Goal: Check status: Check status

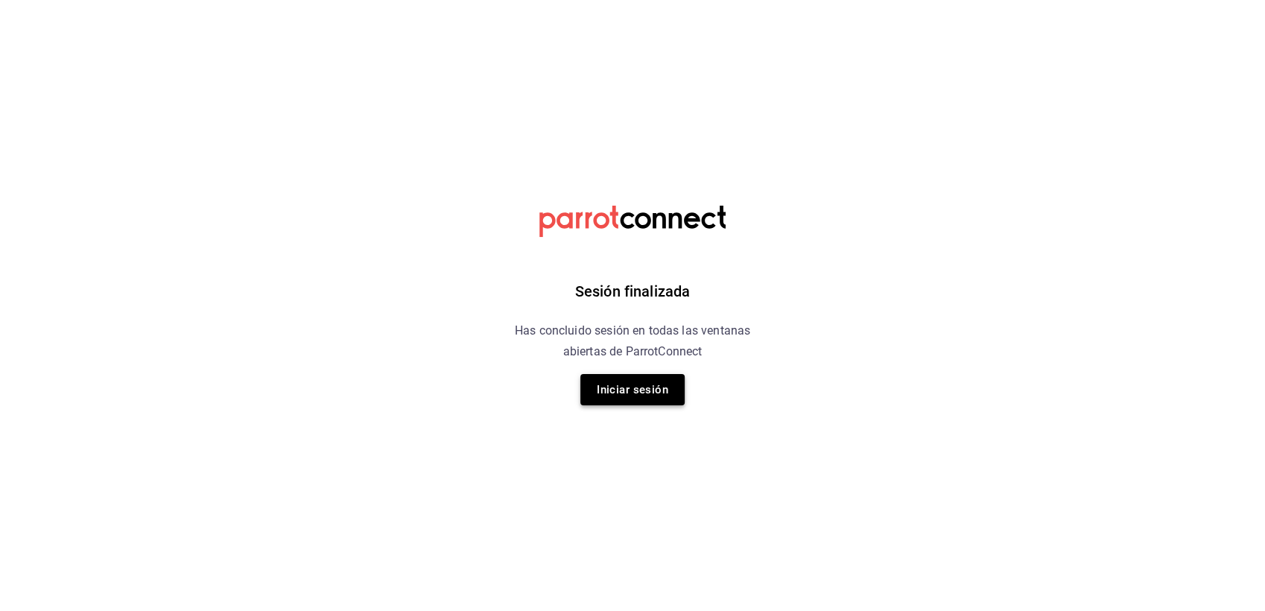
click at [657, 392] on button "Iniciar sesión" at bounding box center [633, 389] width 104 height 31
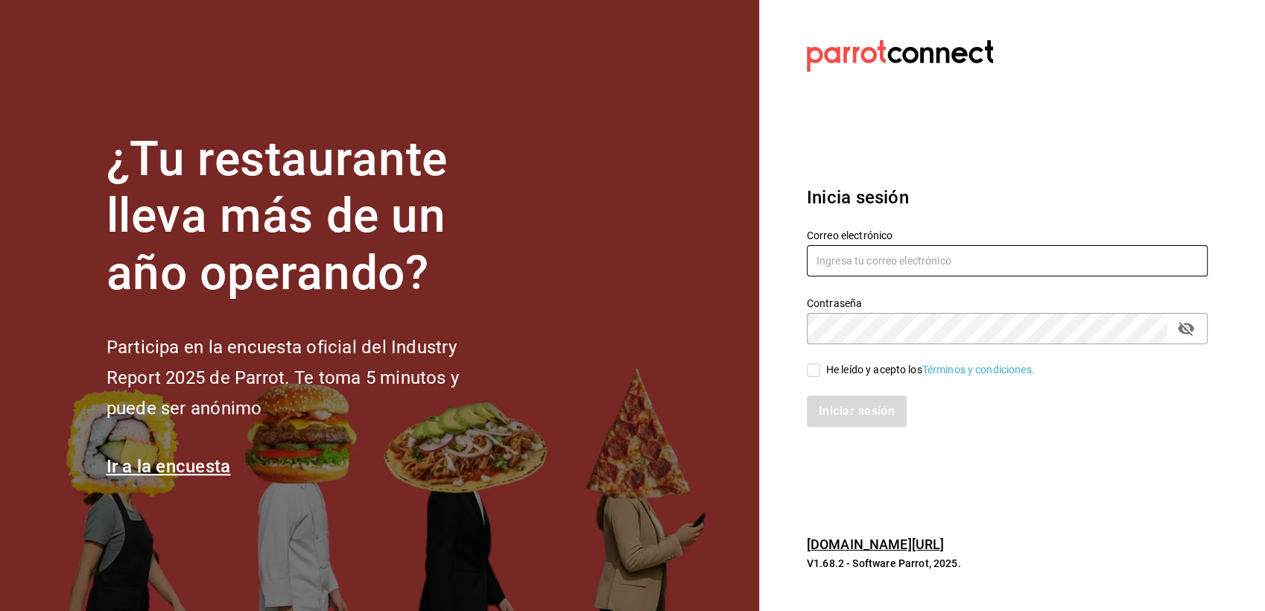
type input "multiuser@pickup.com"
click at [879, 367] on div "He leído y acepto los Términos y condiciones." at bounding box center [930, 370] width 209 height 16
click at [821, 367] on input "He leído y acepto los Términos y condiciones." at bounding box center [813, 370] width 13 height 13
checkbox input "true"
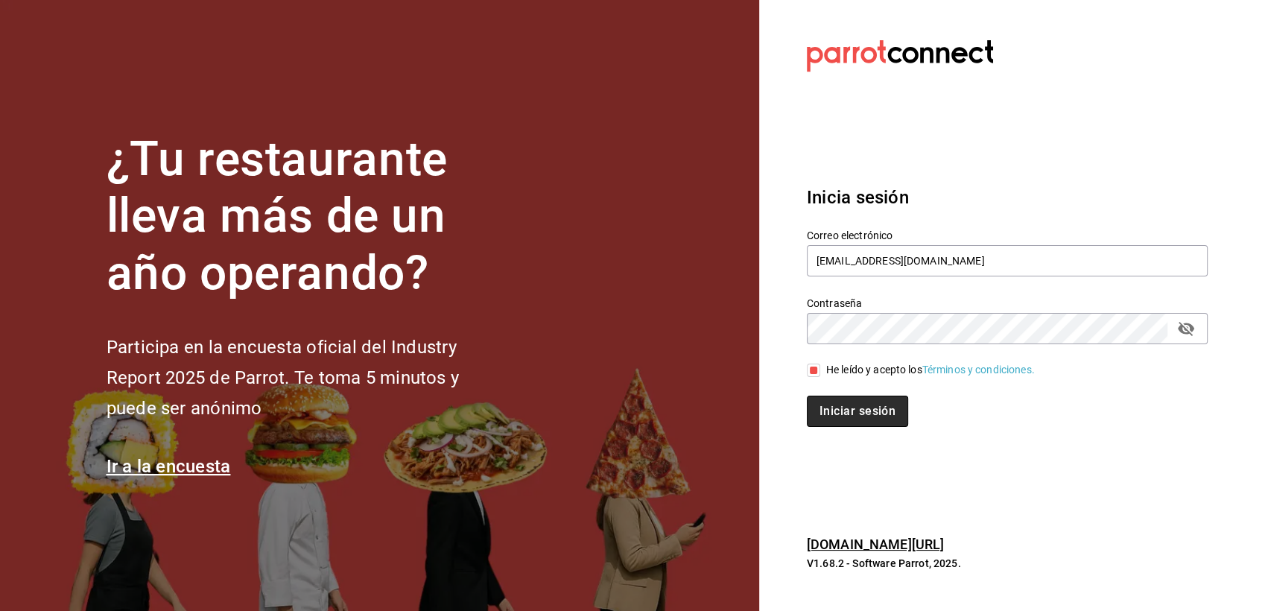
click at [888, 417] on button "Iniciar sesión" at bounding box center [857, 411] width 101 height 31
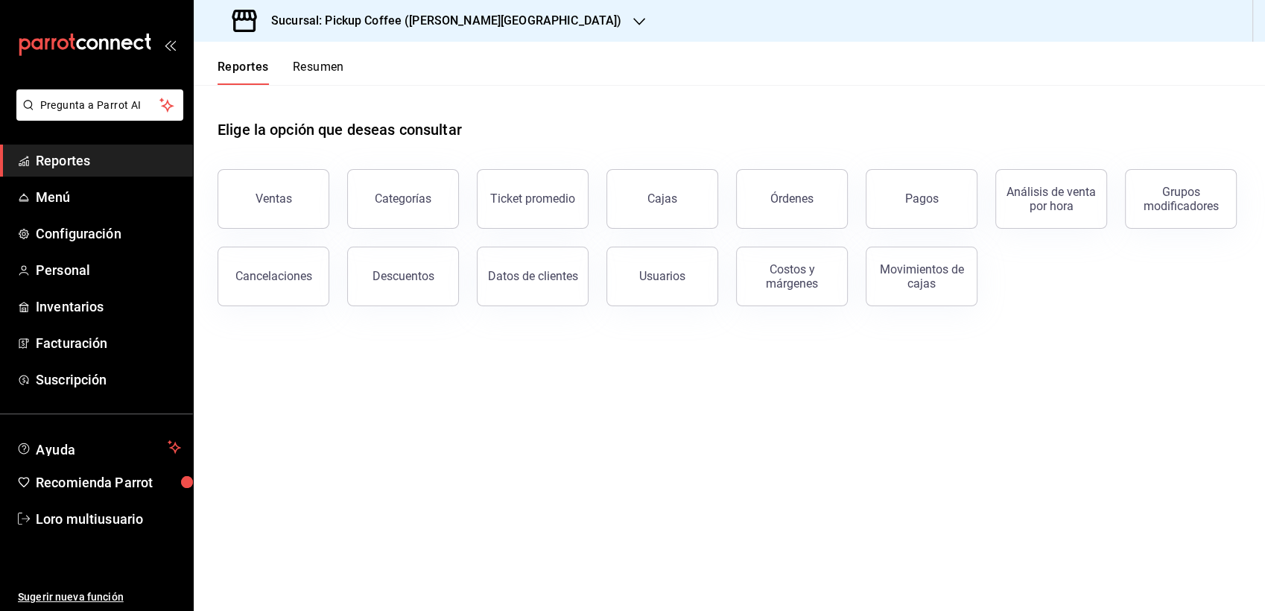
click at [633, 21] on icon "button" at bounding box center [639, 21] width 12 height 7
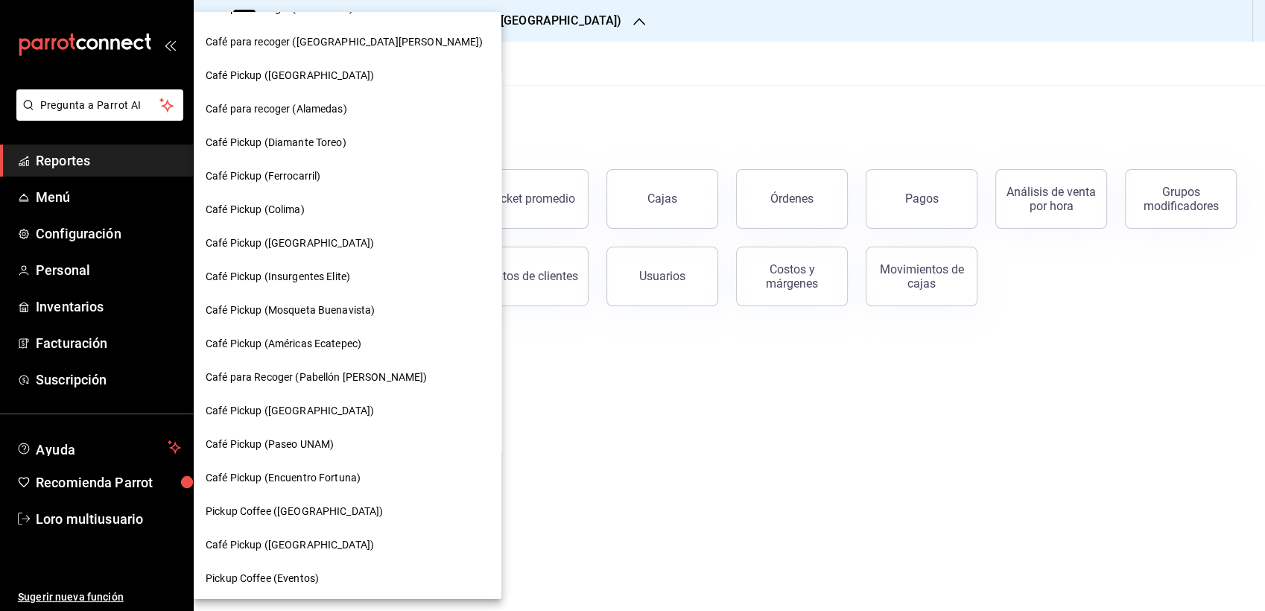
scroll to position [698, 0]
click at [250, 506] on span "Pickup Coffee ([GEOGRAPHIC_DATA])" at bounding box center [294, 510] width 177 height 16
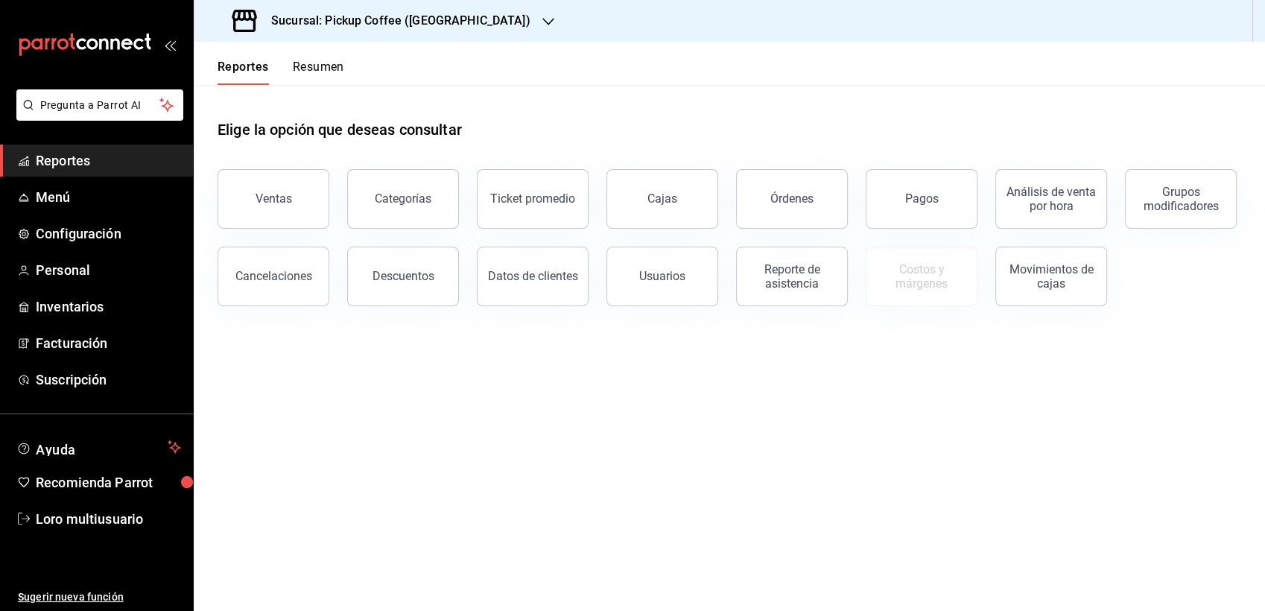
click at [333, 72] on button "Resumen" at bounding box center [318, 72] width 51 height 25
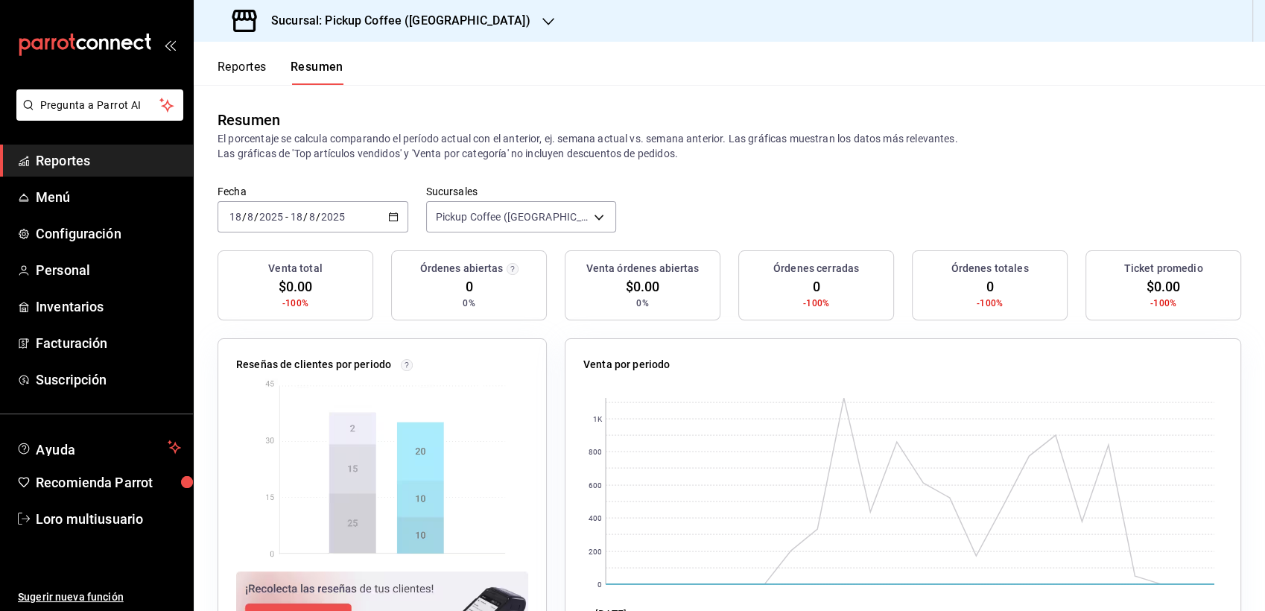
click at [388, 221] on icon "button" at bounding box center [393, 217] width 10 height 10
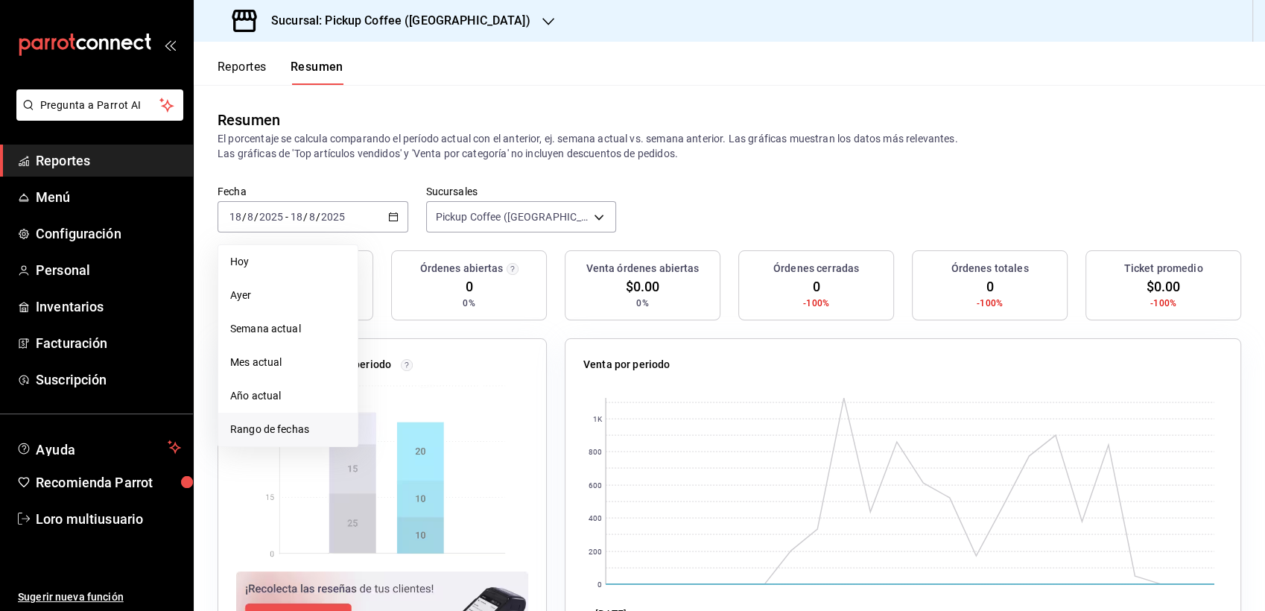
click at [308, 434] on span "Rango de fechas" at bounding box center [288, 430] width 116 height 16
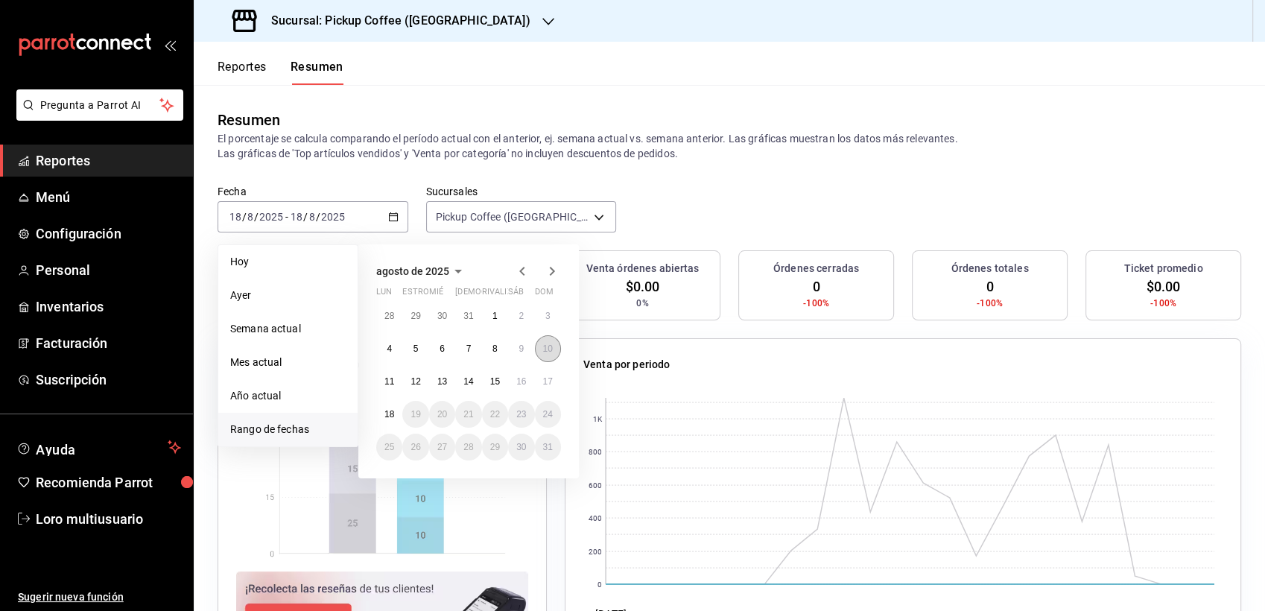
click at [551, 358] on button "10" at bounding box center [548, 348] width 26 height 27
click at [549, 350] on abbr "10" at bounding box center [548, 349] width 10 height 10
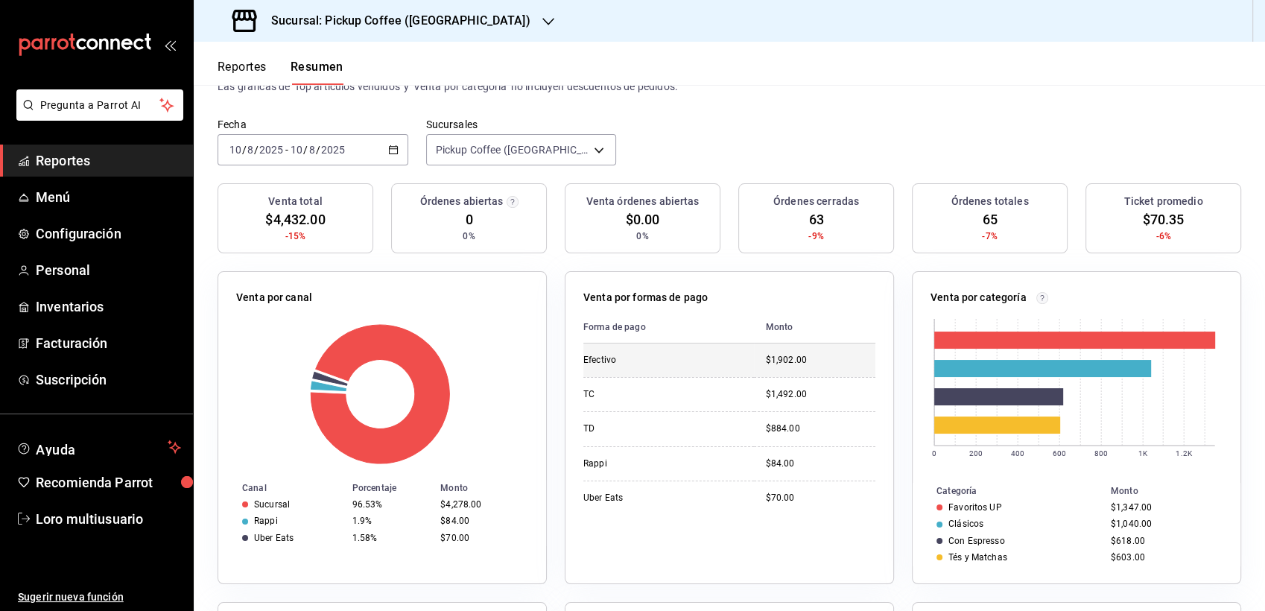
scroll to position [63, 0]
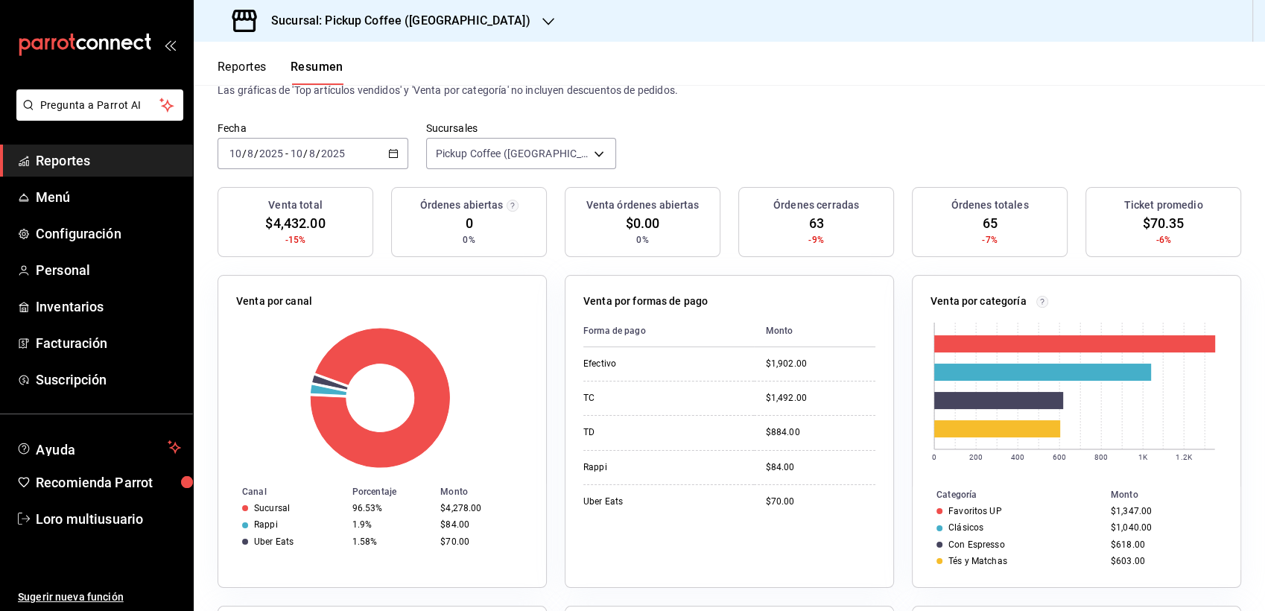
click at [391, 157] on \(Stroke\) "button" at bounding box center [393, 154] width 9 height 8
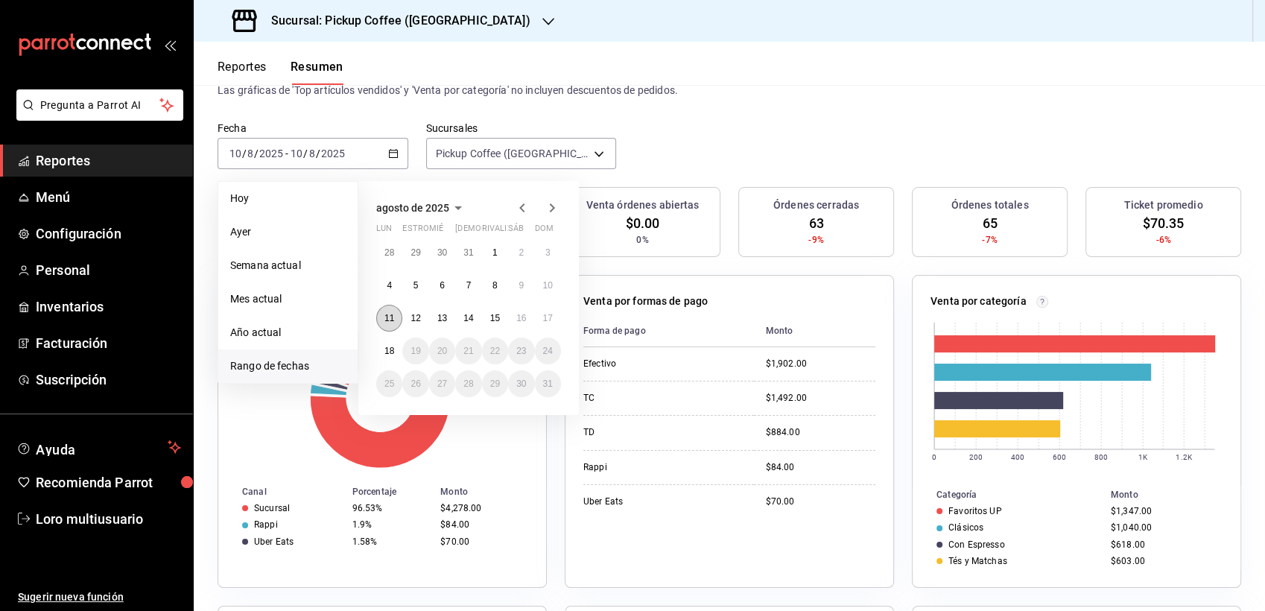
click at [394, 319] on button "11" at bounding box center [389, 318] width 26 height 27
click at [394, 313] on button "11" at bounding box center [389, 318] width 26 height 27
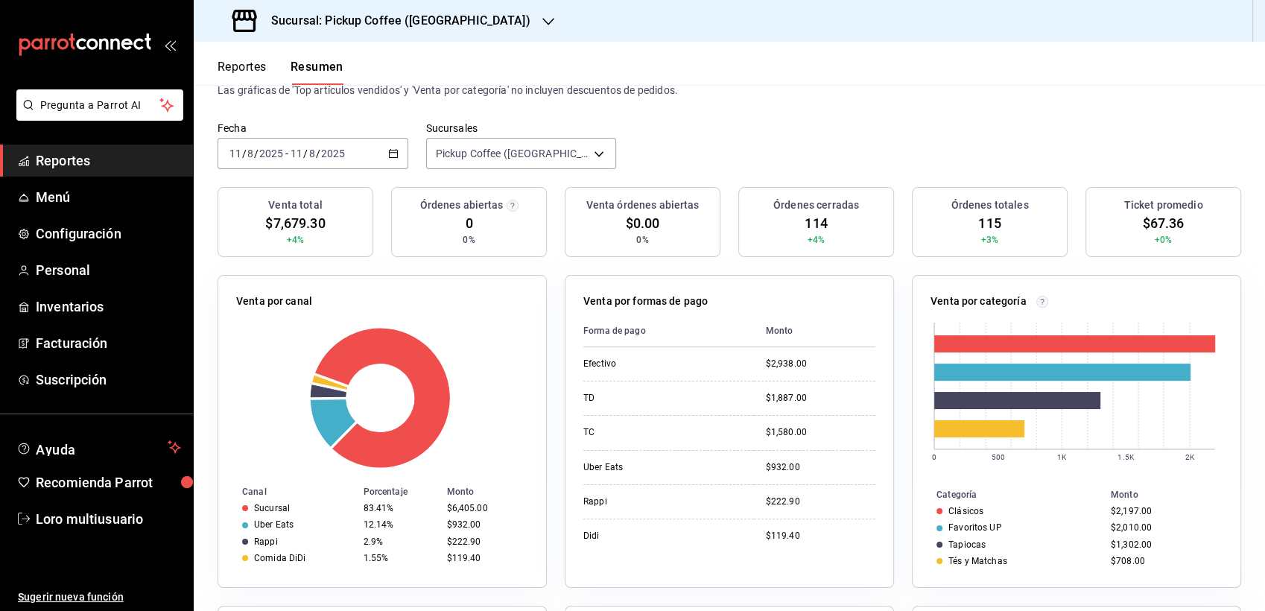
click at [390, 159] on div "[DATE] [DATE] - [DATE] [DATE]" at bounding box center [313, 153] width 191 height 31
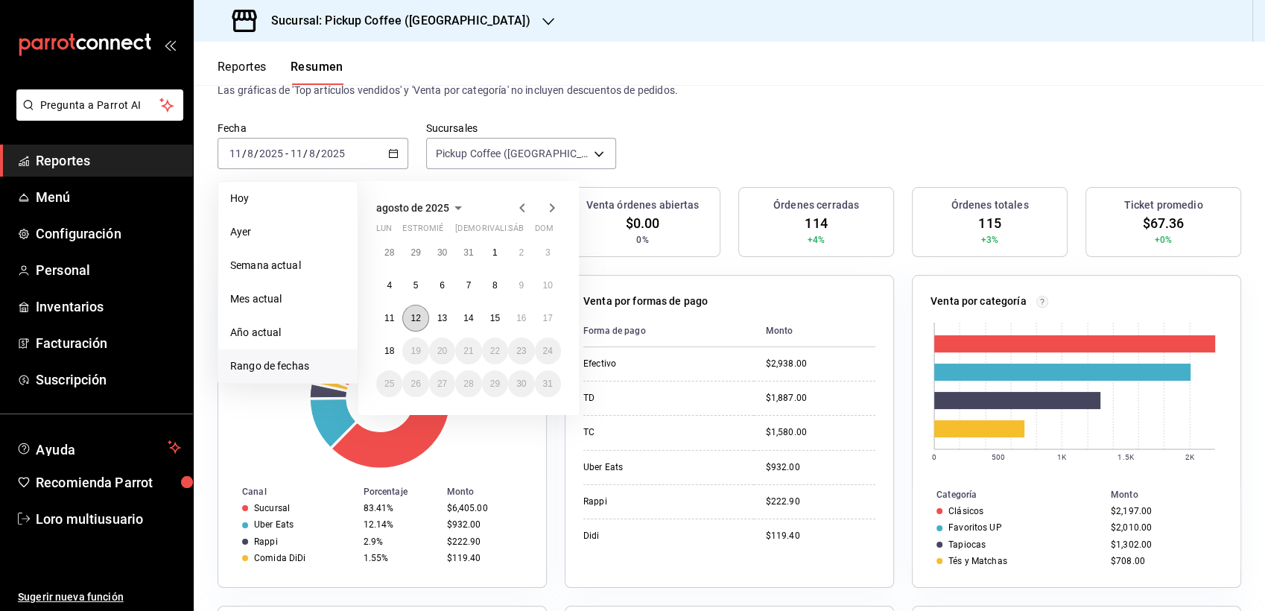
click at [415, 317] on abbr "12" at bounding box center [416, 318] width 10 height 10
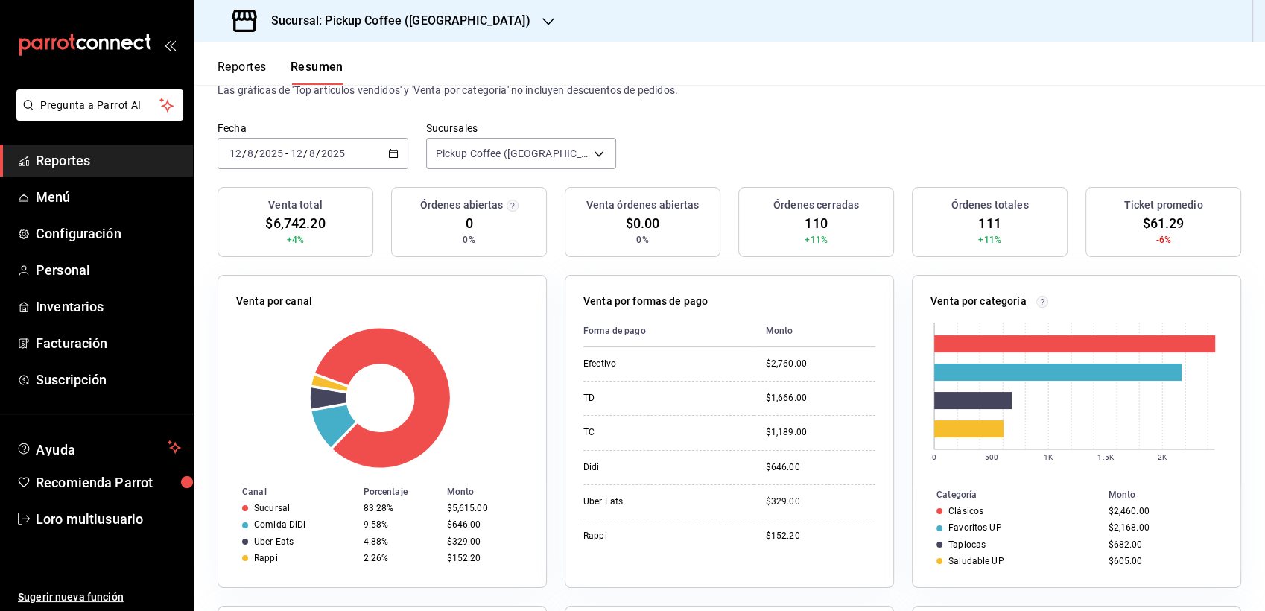
click at [388, 158] on icon "button" at bounding box center [393, 153] width 10 height 10
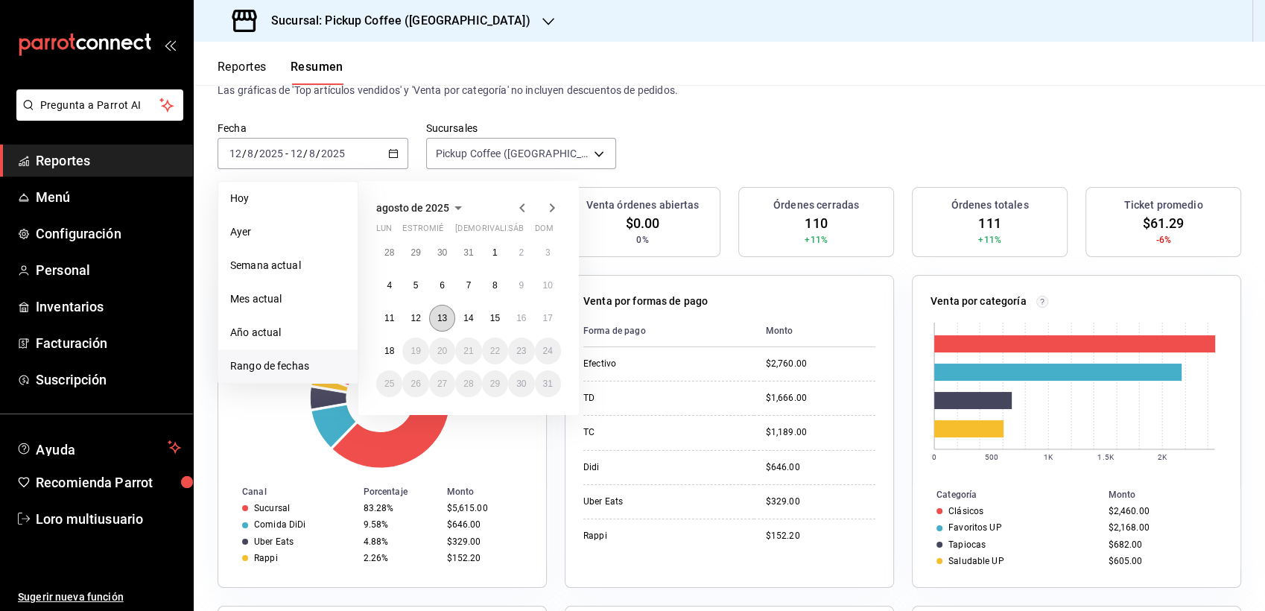
click at [446, 320] on abbr "13" at bounding box center [442, 318] width 10 height 10
click at [446, 319] on abbr "13" at bounding box center [442, 318] width 10 height 10
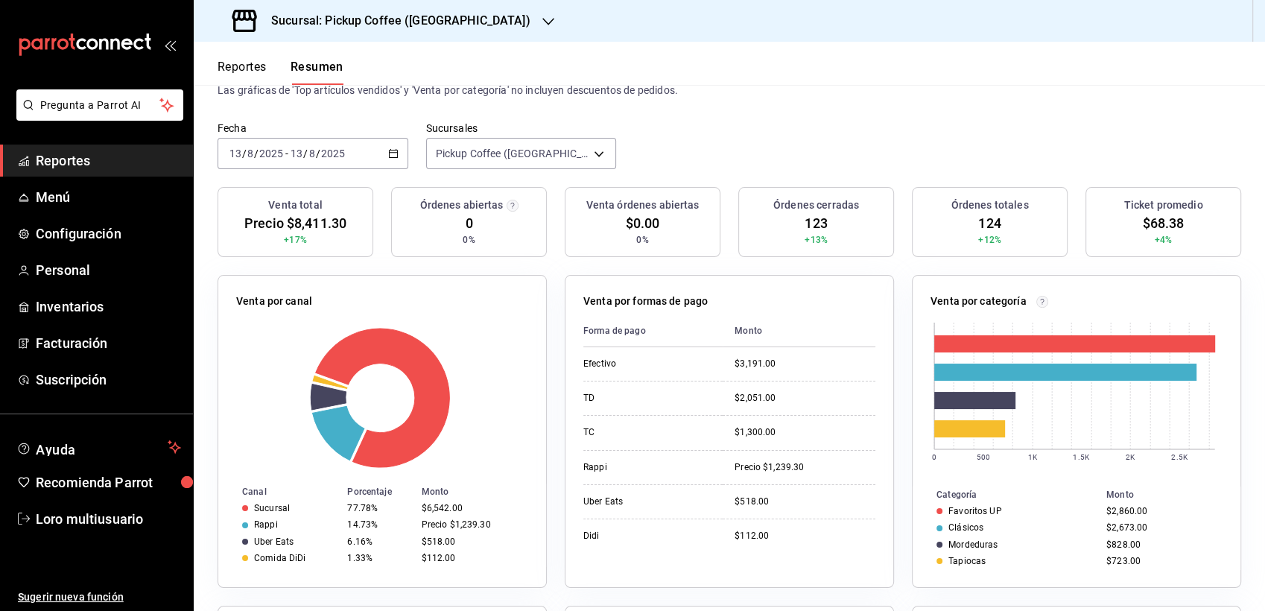
click at [388, 154] on icon "button" at bounding box center [393, 153] width 10 height 10
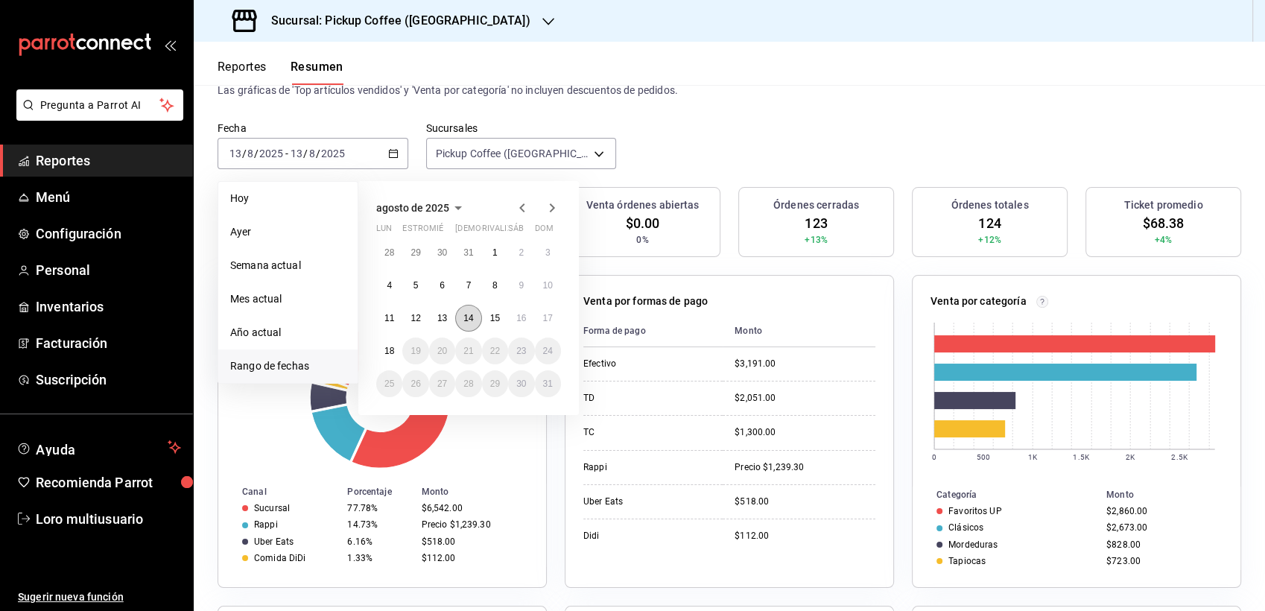
click at [470, 323] on button "14" at bounding box center [468, 318] width 26 height 27
click at [473, 319] on abbr "14" at bounding box center [469, 318] width 10 height 10
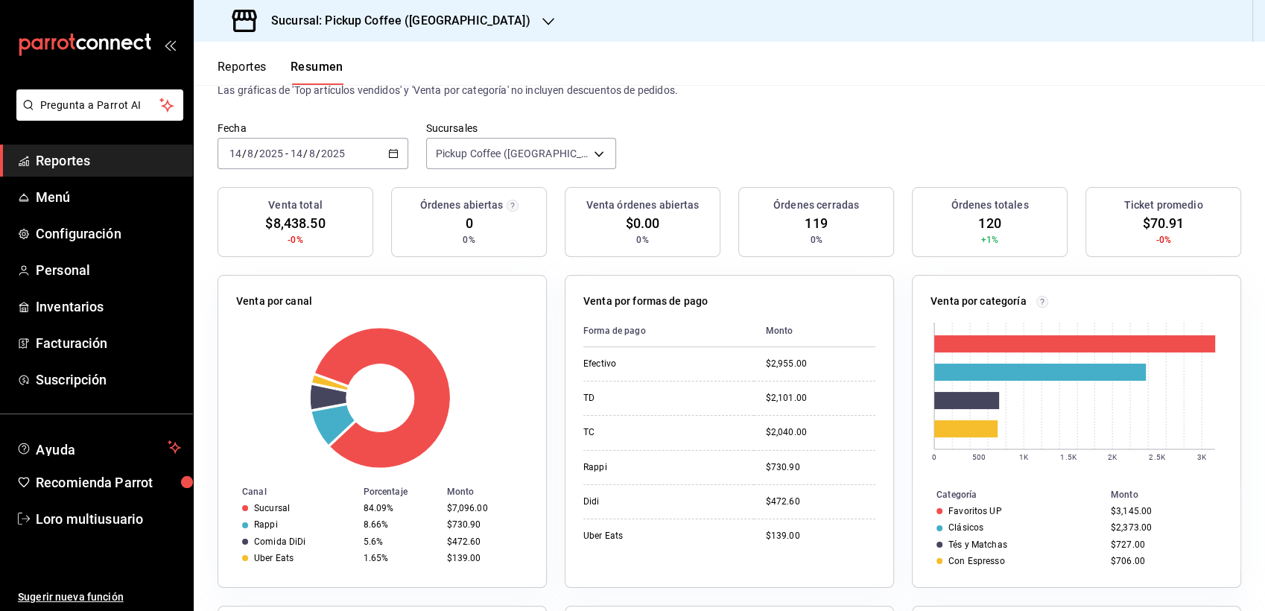
click at [401, 159] on div "[DATE] [DATE] - [DATE] [DATE]" at bounding box center [313, 153] width 191 height 31
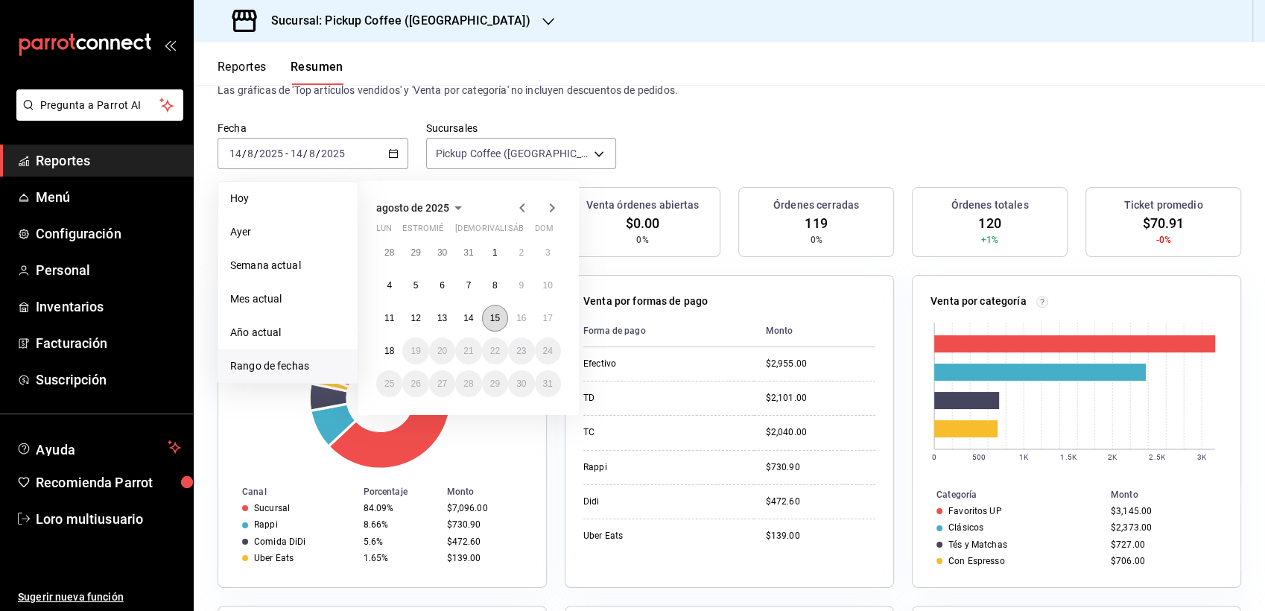
click at [492, 314] on abbr "15" at bounding box center [495, 318] width 10 height 10
click at [493, 314] on abbr "15" at bounding box center [495, 318] width 10 height 10
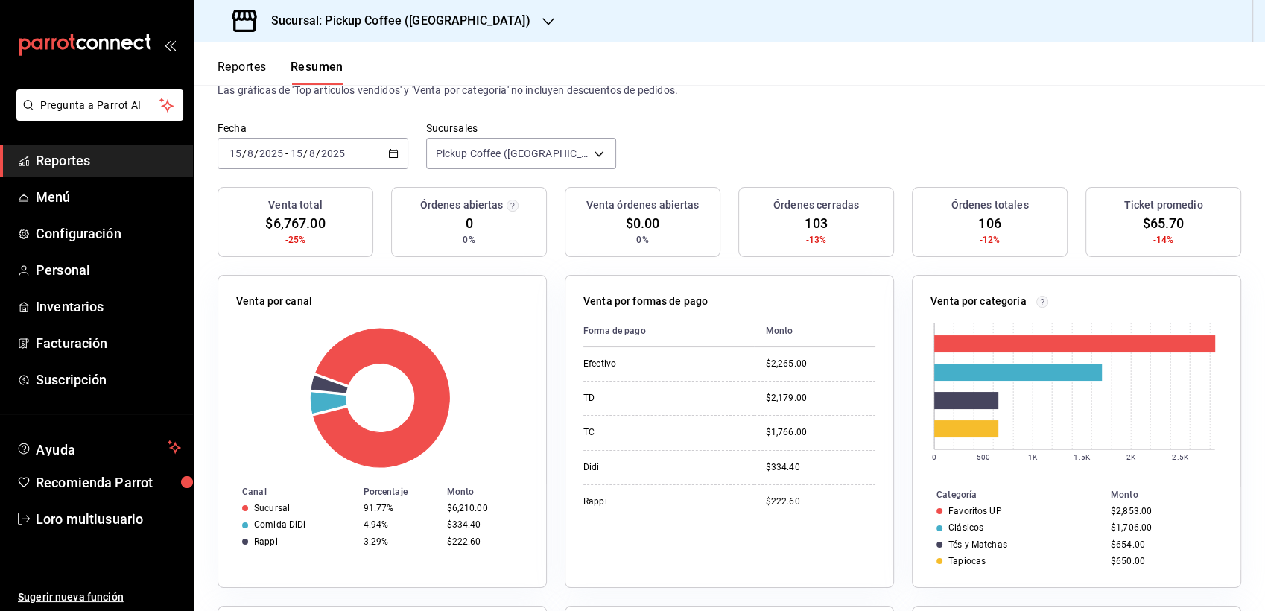
click at [383, 153] on div "[DATE] [DATE] - [DATE] [DATE]" at bounding box center [313, 153] width 191 height 31
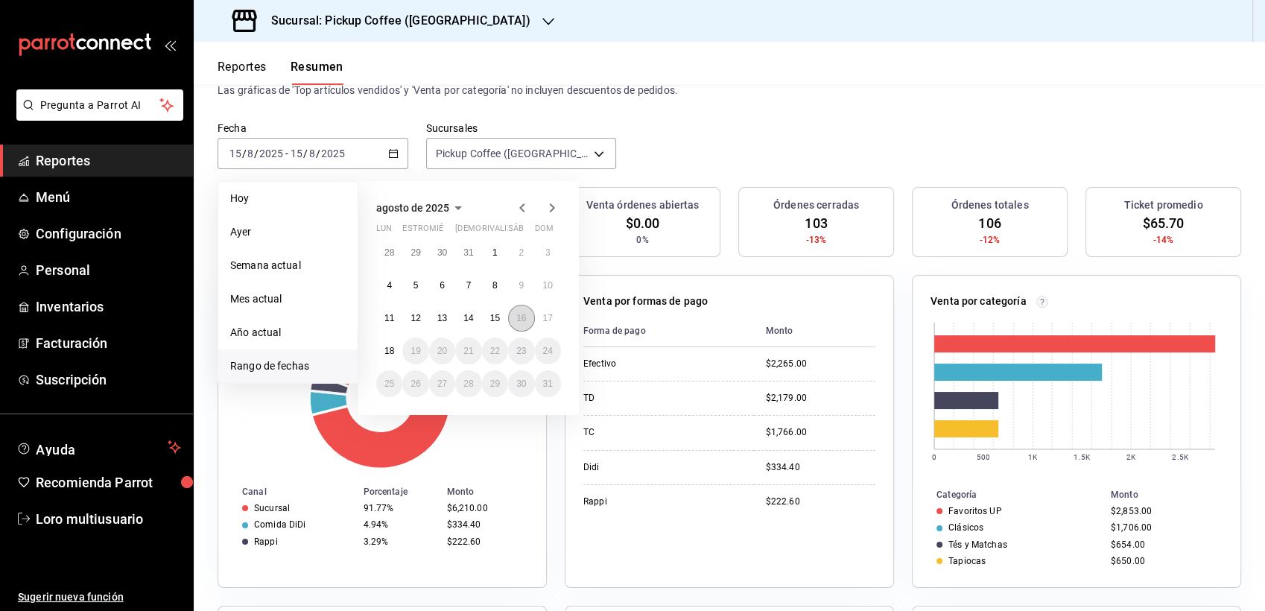
click at [525, 325] on button "16" at bounding box center [521, 318] width 26 height 27
click at [527, 317] on button "16" at bounding box center [521, 318] width 26 height 27
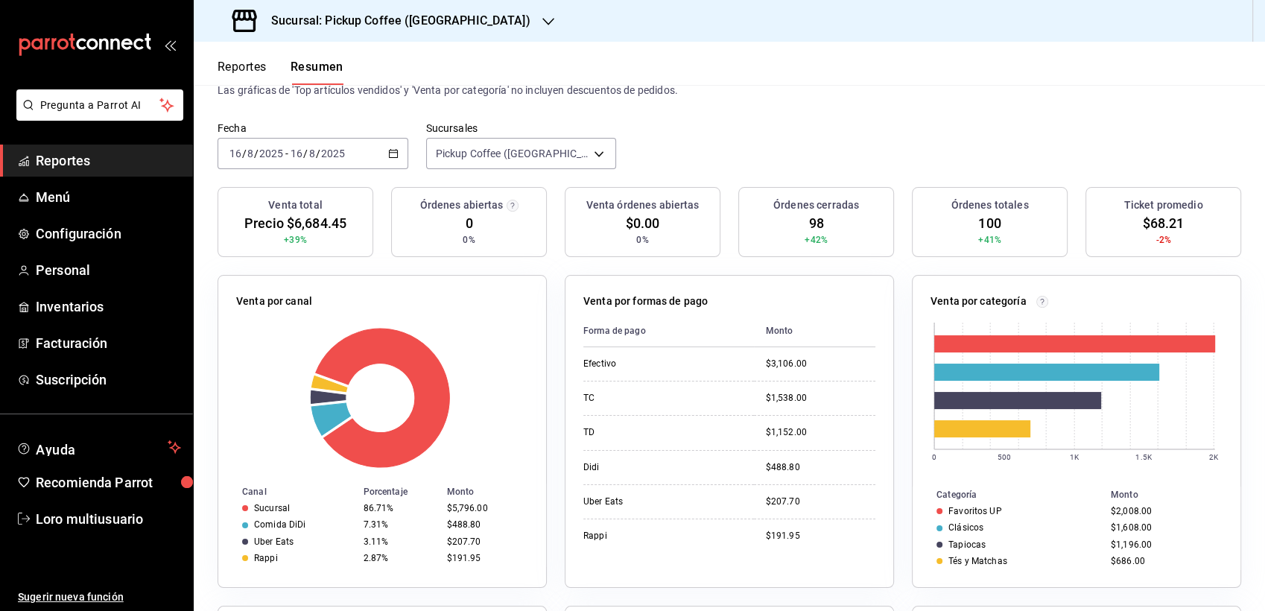
click at [467, 28] on div "Sucursal: Pickup Coffee ([GEOGRAPHIC_DATA])" at bounding box center [383, 21] width 355 height 42
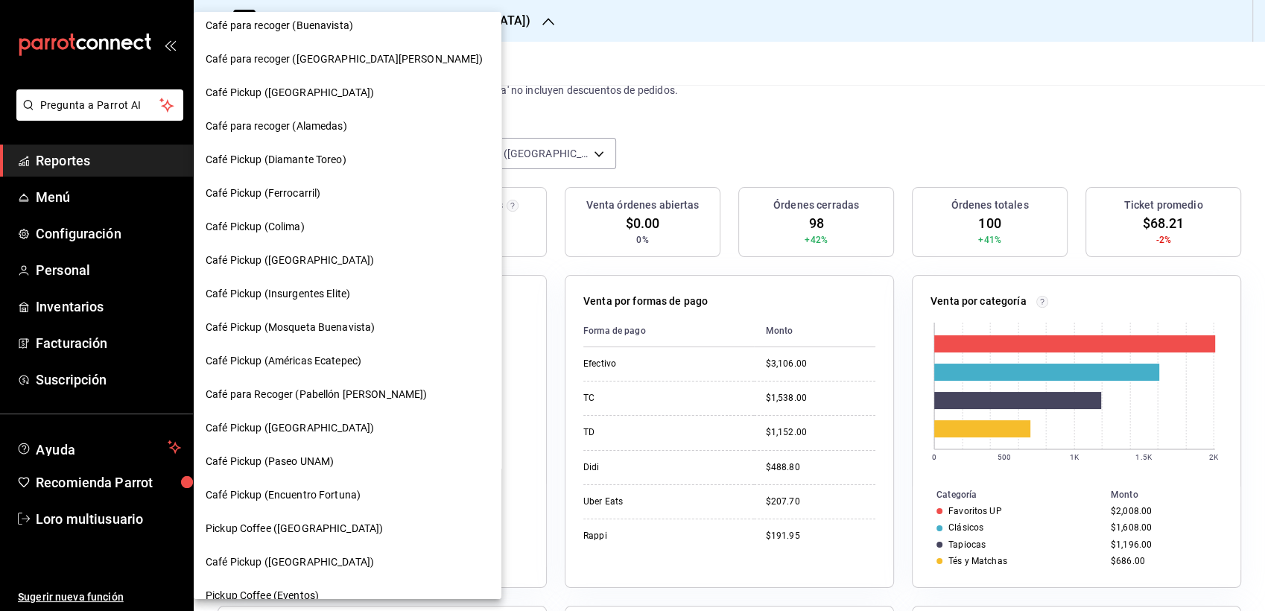
scroll to position [698, 0]
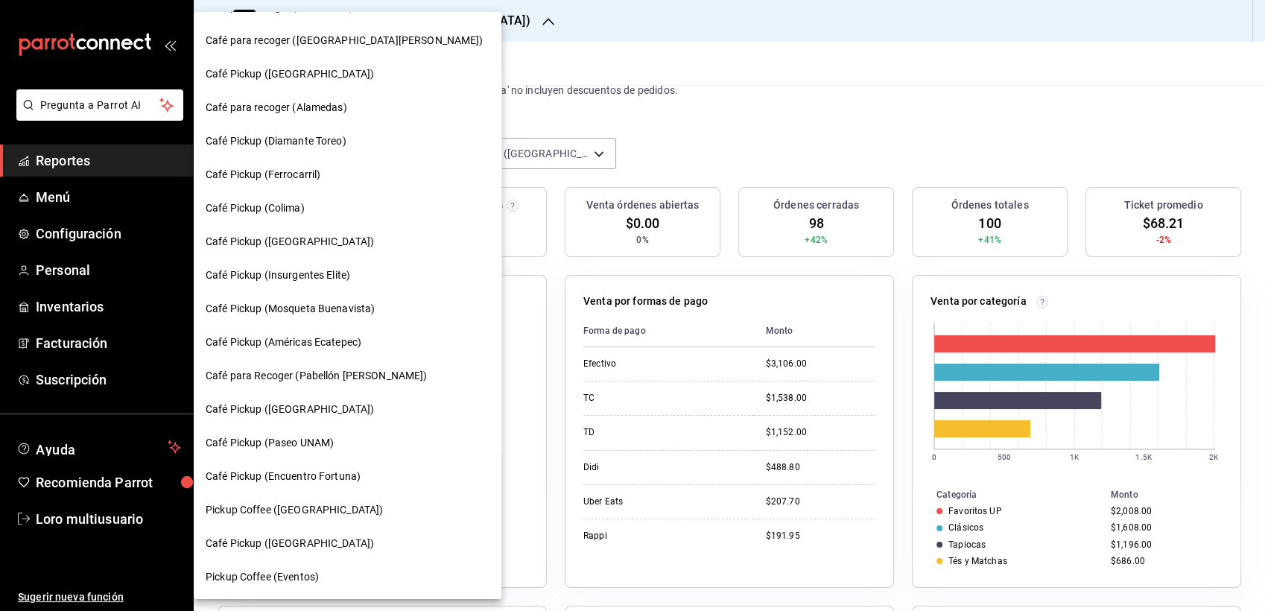
click at [265, 536] on span "Café Pickup ([GEOGRAPHIC_DATA])" at bounding box center [290, 544] width 168 height 16
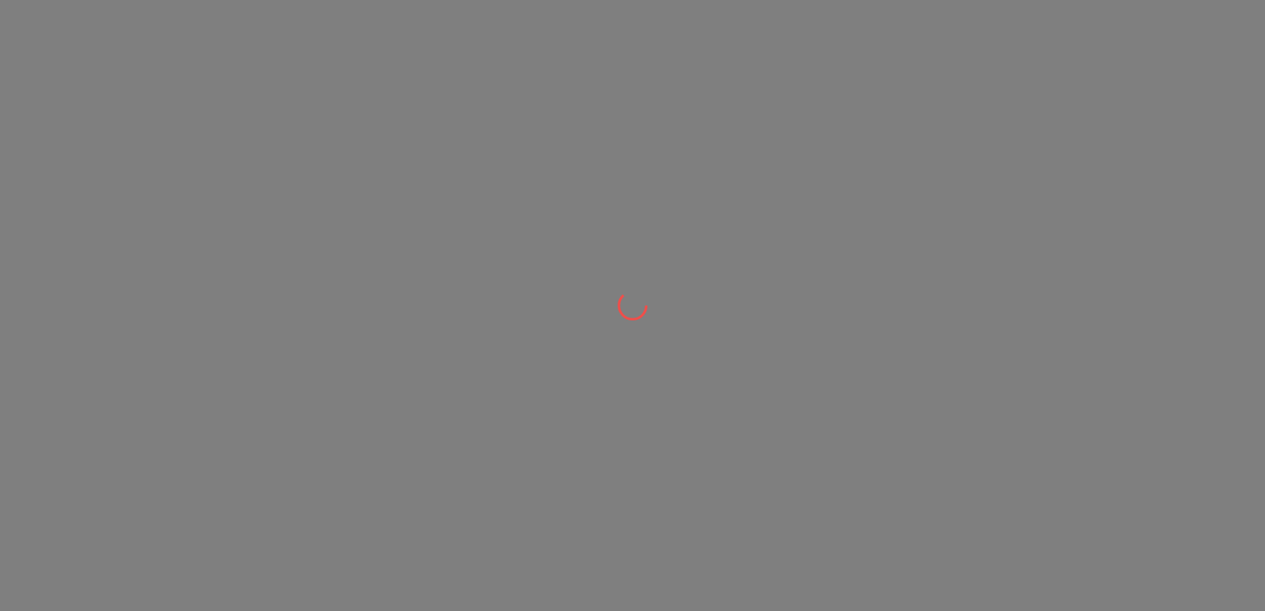
drag, startPoint x: 265, startPoint y: 535, endPoint x: 269, endPoint y: 522, distance: 14.1
click at [269, 522] on div at bounding box center [632, 305] width 1265 height 611
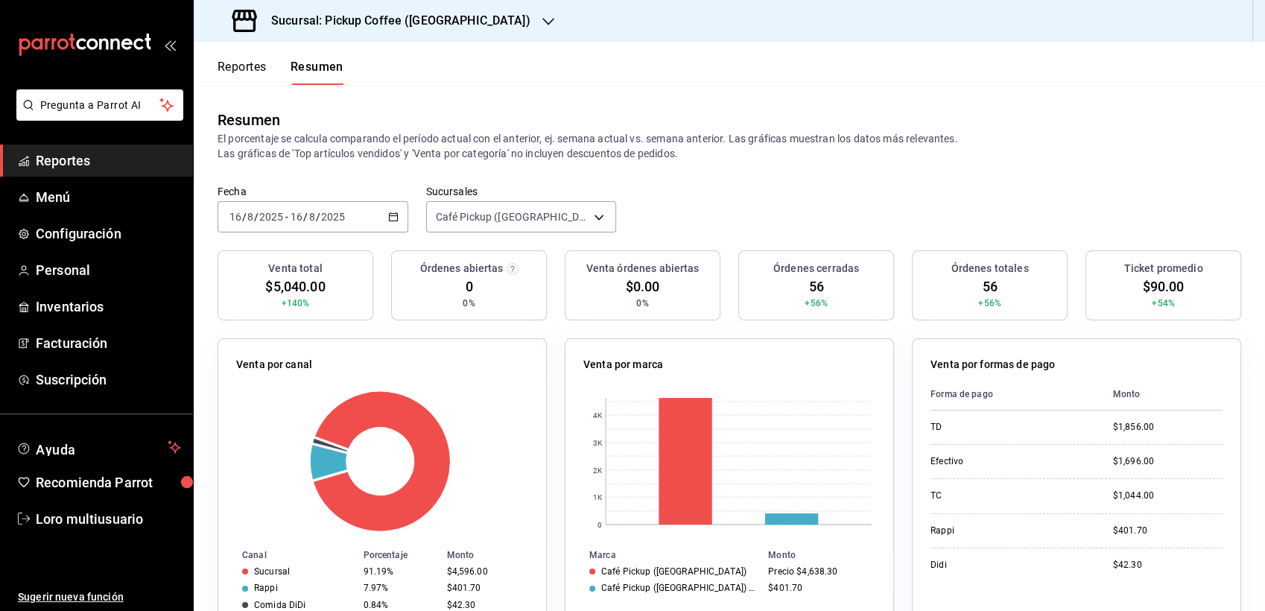
click at [389, 217] on \(Stroke\) "button" at bounding box center [393, 217] width 9 height 8
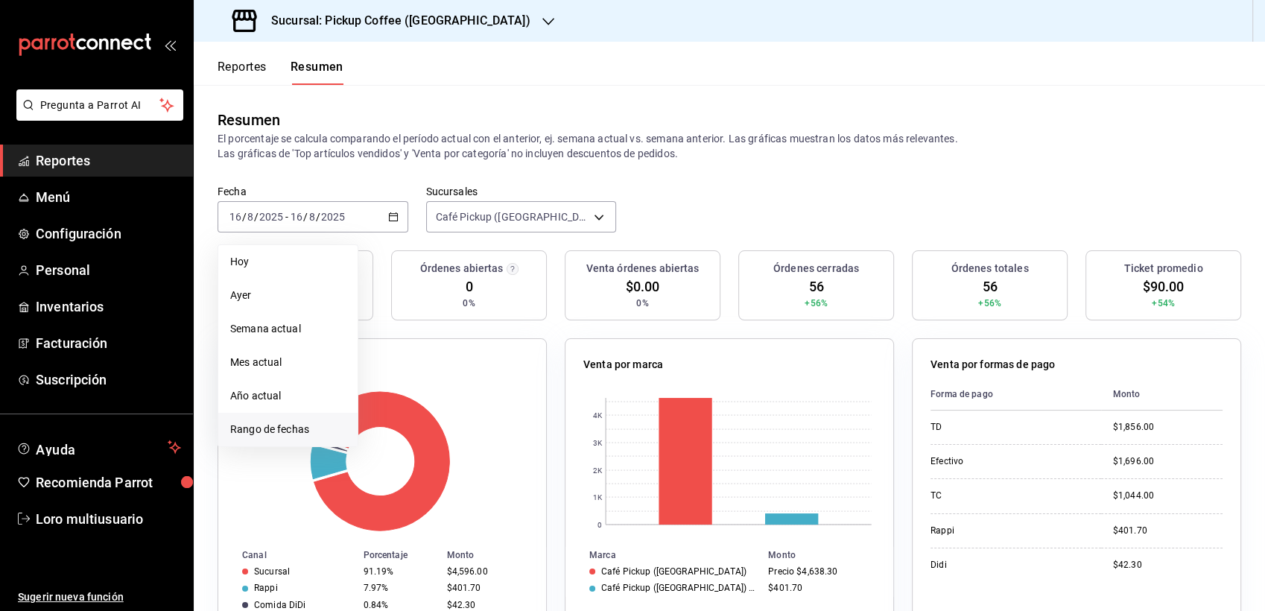
click at [306, 434] on span "Rango de fechas" at bounding box center [288, 430] width 116 height 16
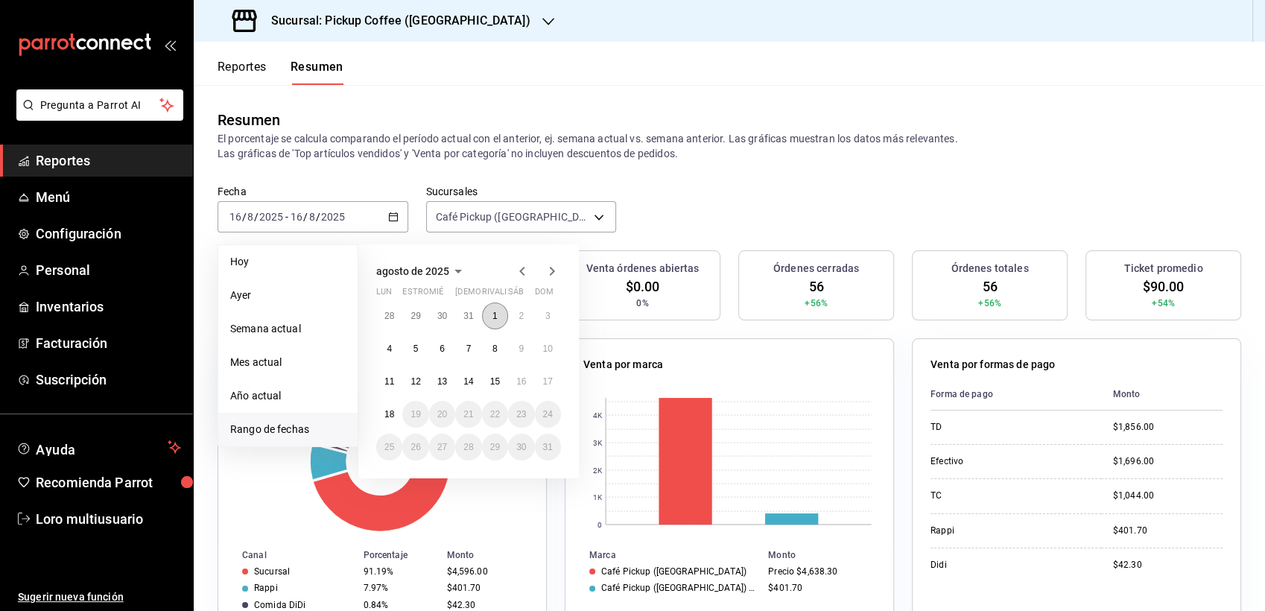
click at [493, 318] on abbr "1" at bounding box center [495, 316] width 5 height 10
click at [493, 321] on button "1" at bounding box center [495, 316] width 26 height 27
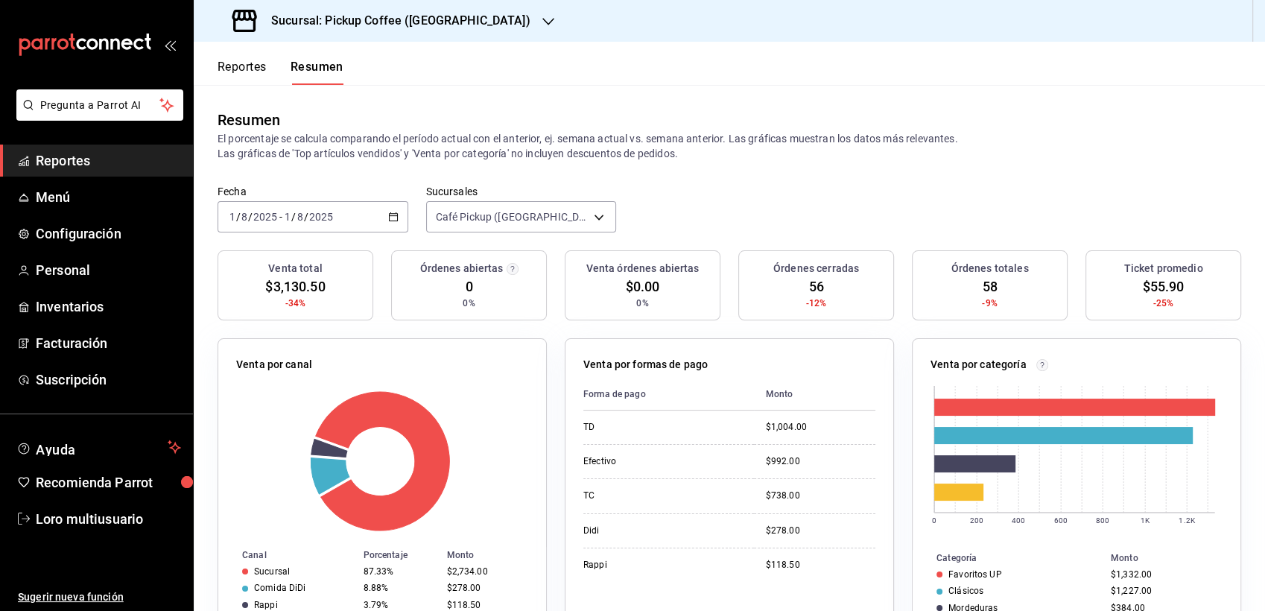
click at [394, 224] on div "[DATE] [DATE] - [DATE] [DATE]" at bounding box center [313, 216] width 191 height 31
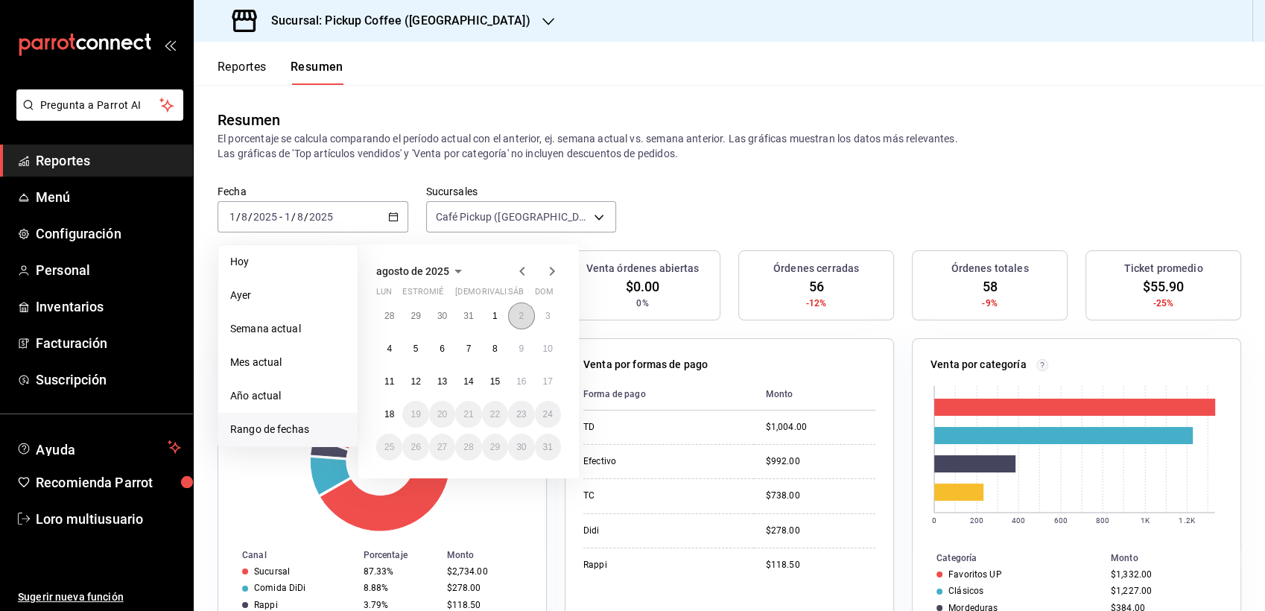
click at [515, 319] on button "2" at bounding box center [521, 316] width 26 height 27
click at [515, 325] on button "2" at bounding box center [521, 316] width 26 height 27
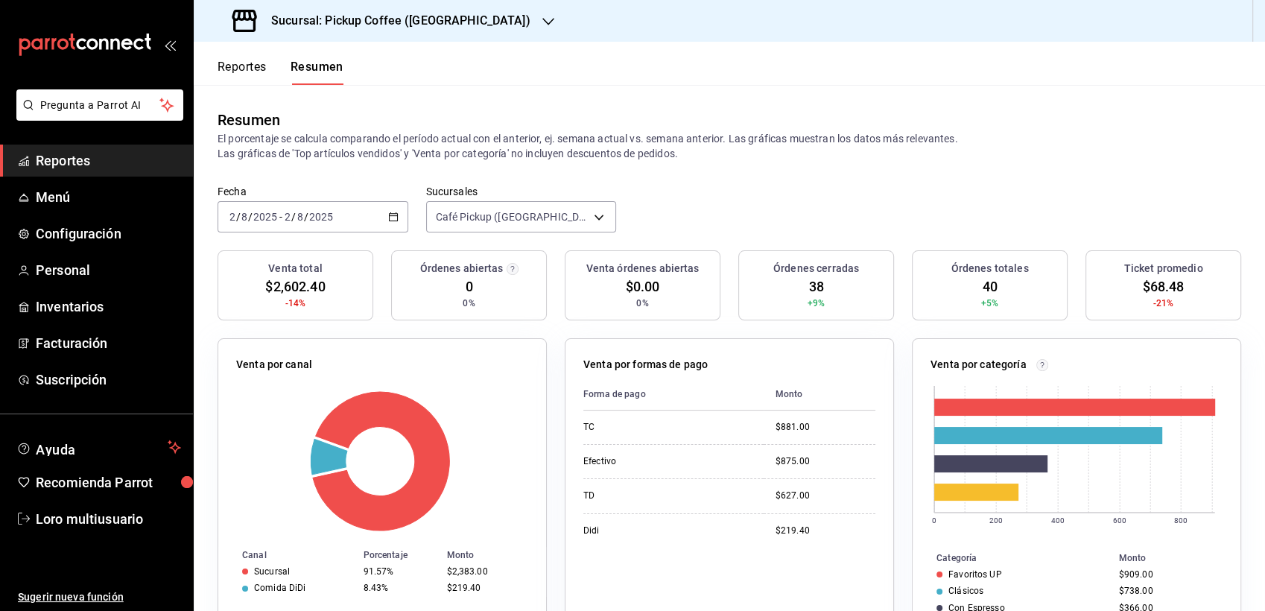
click at [394, 214] on \(Stroke\) "button" at bounding box center [393, 217] width 9 height 8
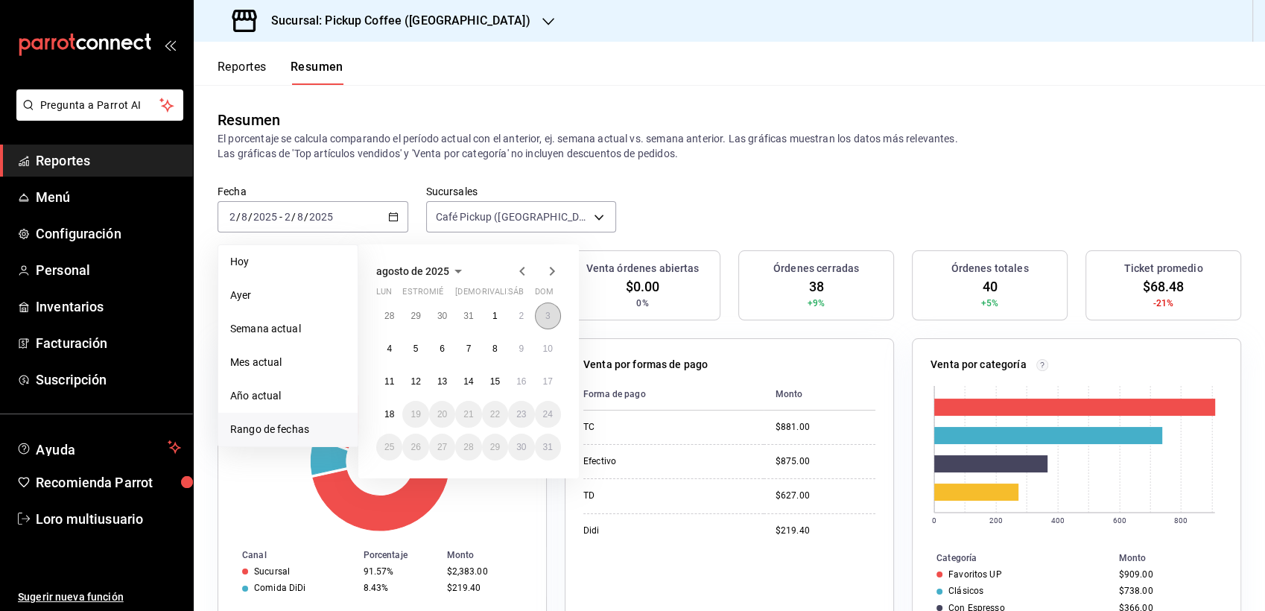
click at [554, 314] on button "3" at bounding box center [548, 316] width 26 height 27
click at [560, 313] on button "3" at bounding box center [548, 316] width 26 height 27
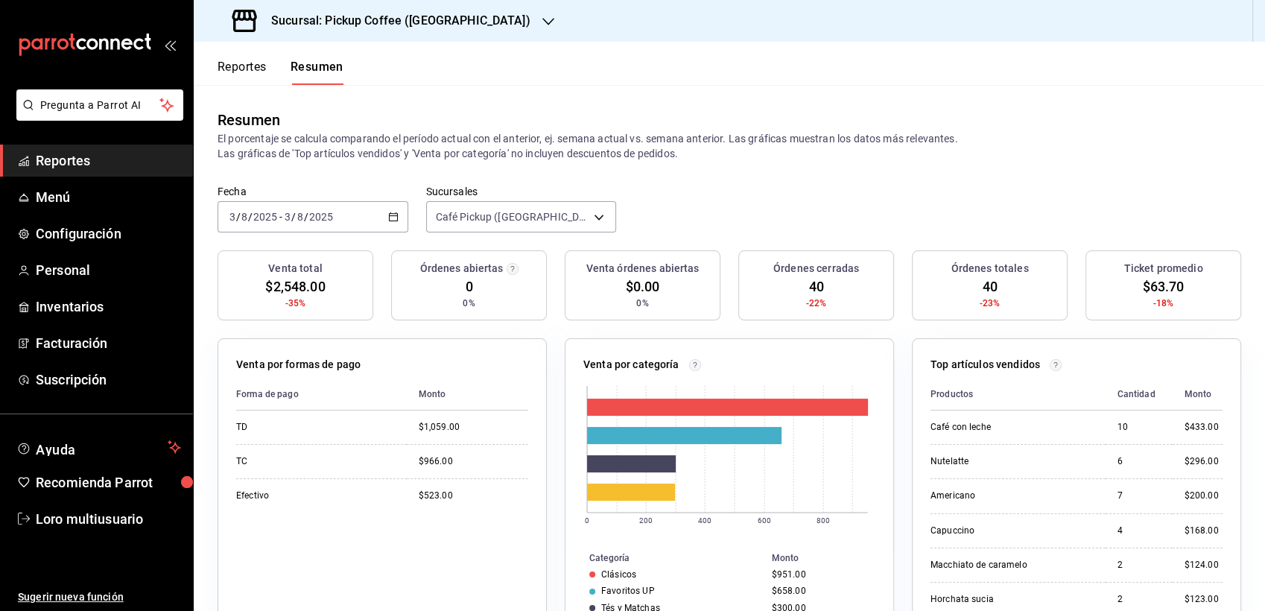
click at [391, 222] on div "[DATE] [DATE] - [DATE] [DATE]" at bounding box center [313, 216] width 191 height 31
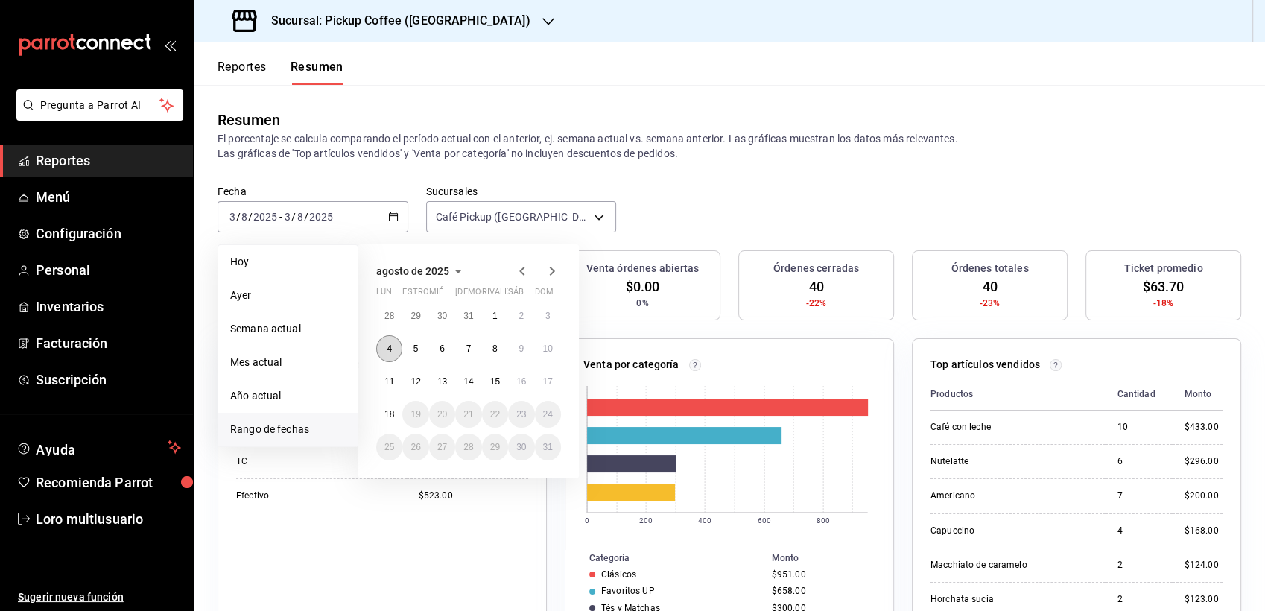
click at [385, 347] on button "4" at bounding box center [389, 348] width 26 height 27
click at [381, 342] on button "4" at bounding box center [389, 348] width 26 height 27
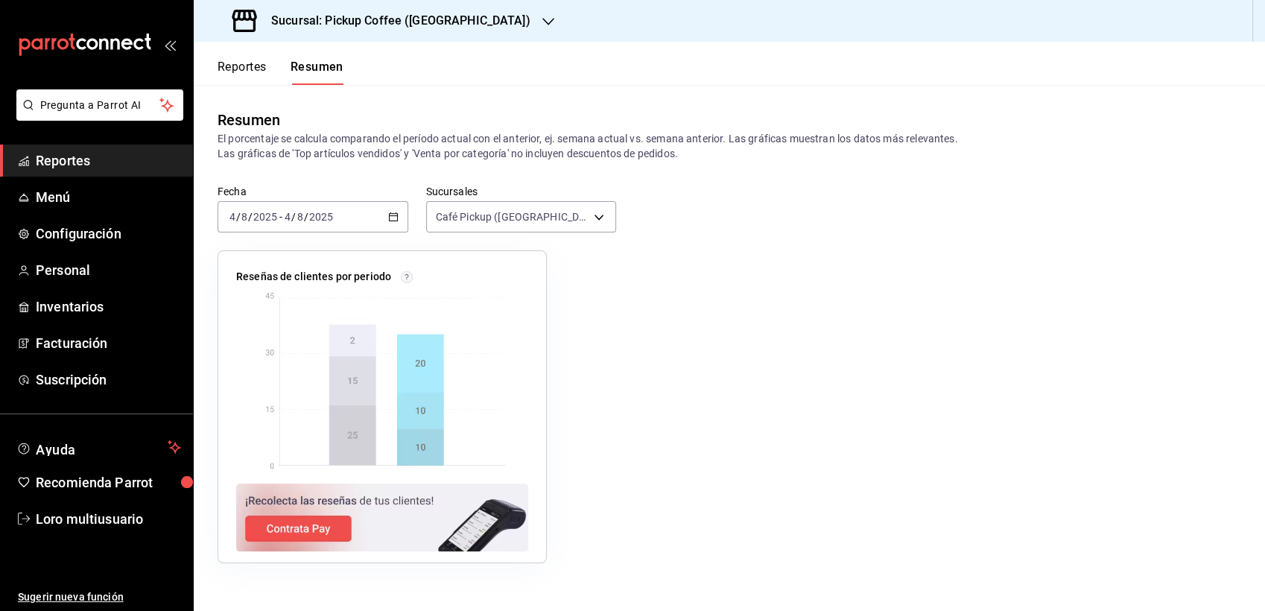
click at [396, 212] on icon "button" at bounding box center [393, 217] width 10 height 10
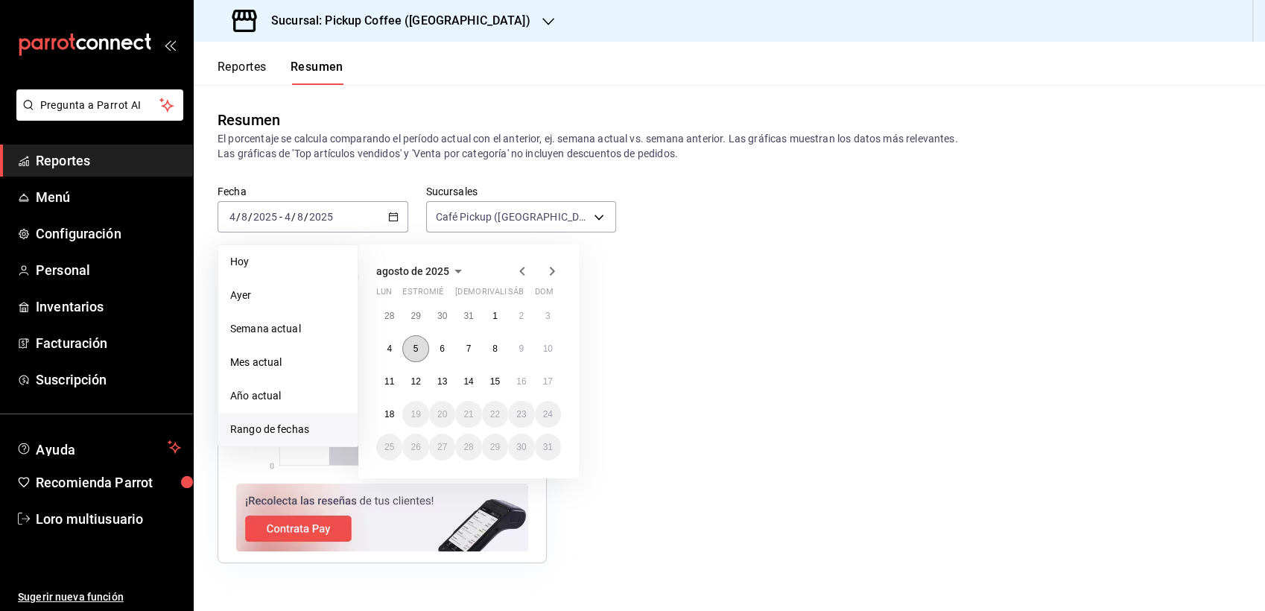
click at [423, 350] on button "5" at bounding box center [415, 348] width 26 height 27
drag, startPoint x: 423, startPoint y: 350, endPoint x: 427, endPoint y: 343, distance: 7.7
click at [427, 343] on button "5" at bounding box center [415, 348] width 26 height 27
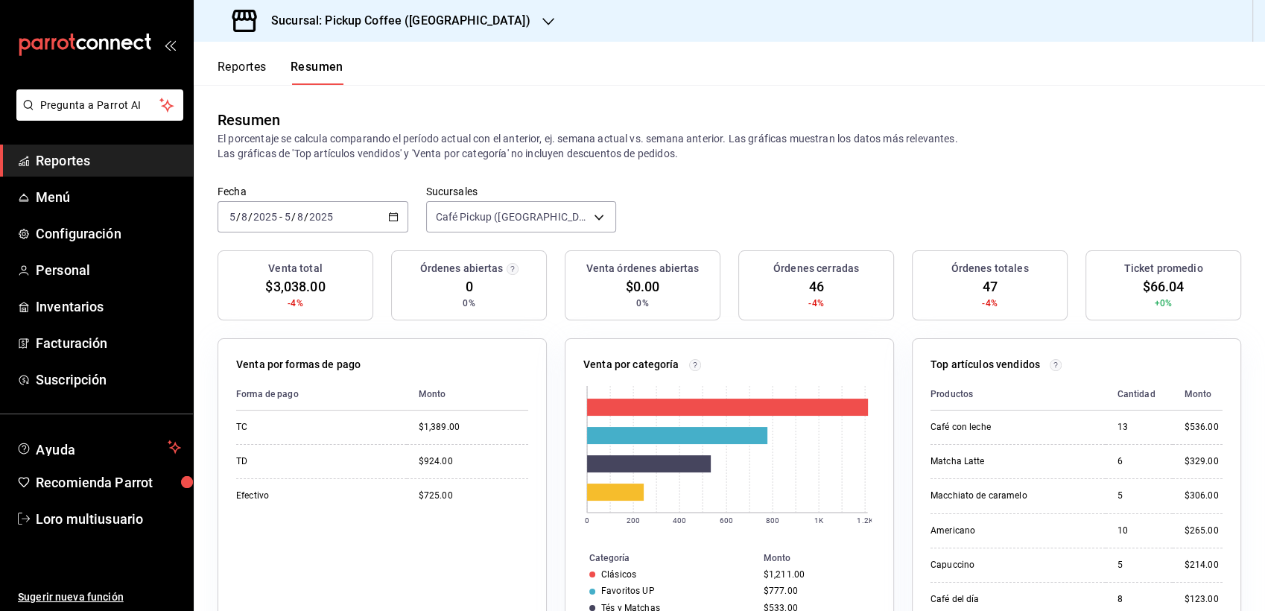
click at [392, 207] on div "[DATE] [DATE] - [DATE] [DATE]" at bounding box center [313, 216] width 191 height 31
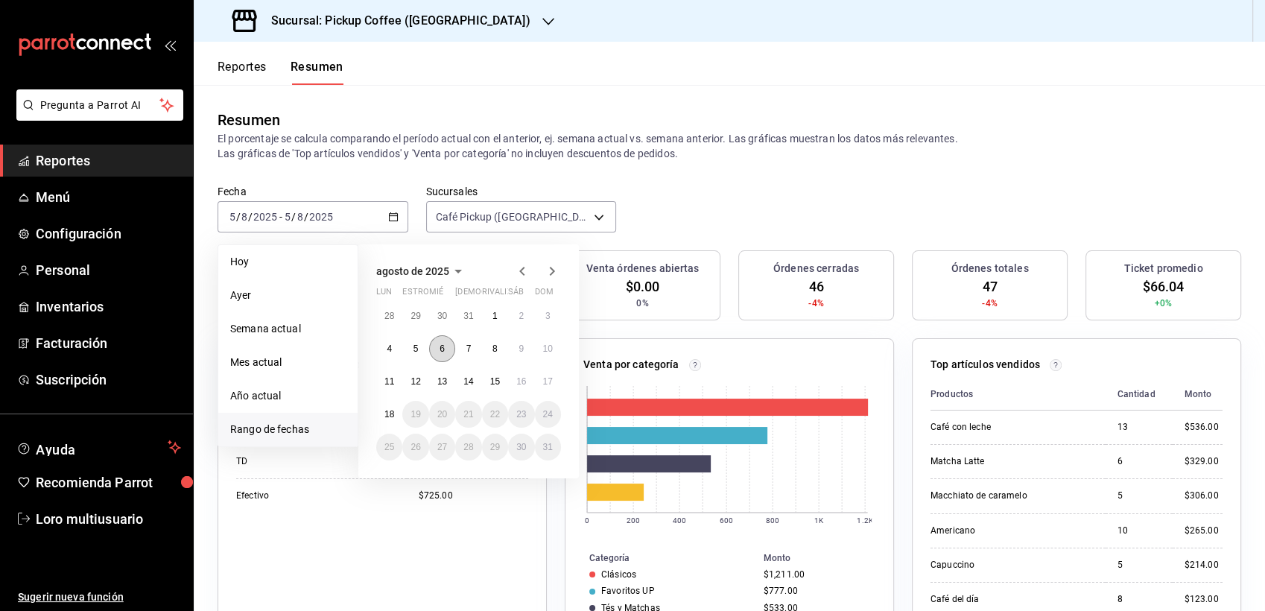
click at [440, 346] on abbr "6" at bounding box center [442, 349] width 5 height 10
click at [442, 355] on button "6" at bounding box center [442, 348] width 26 height 27
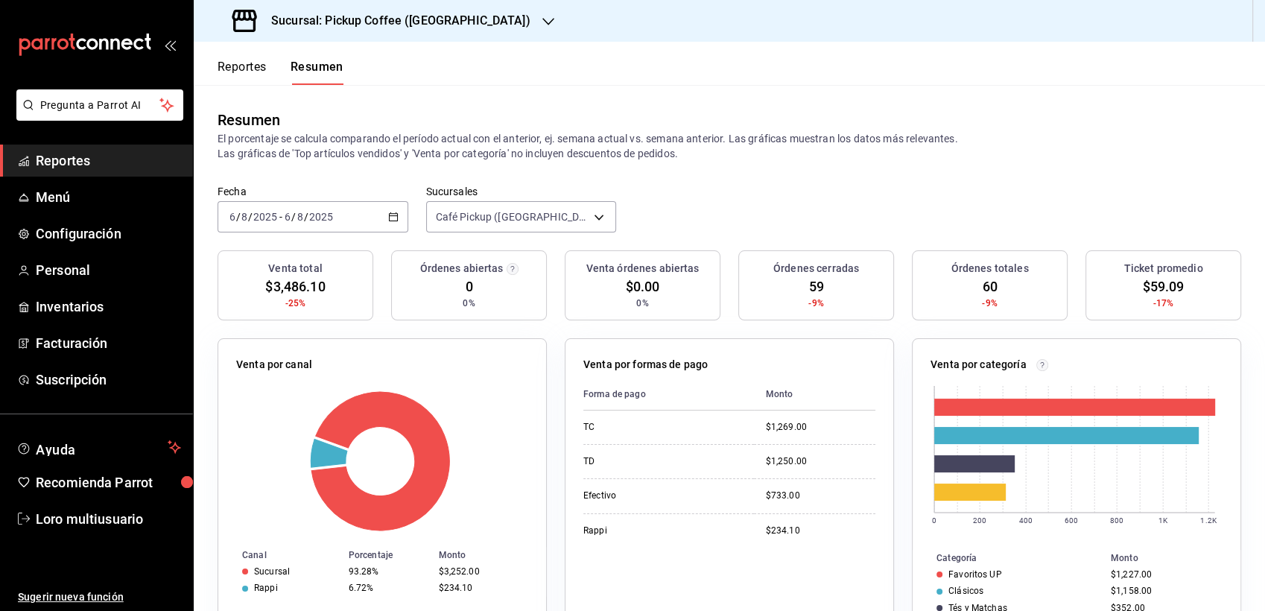
click at [392, 219] on icon "button" at bounding box center [393, 217] width 10 height 10
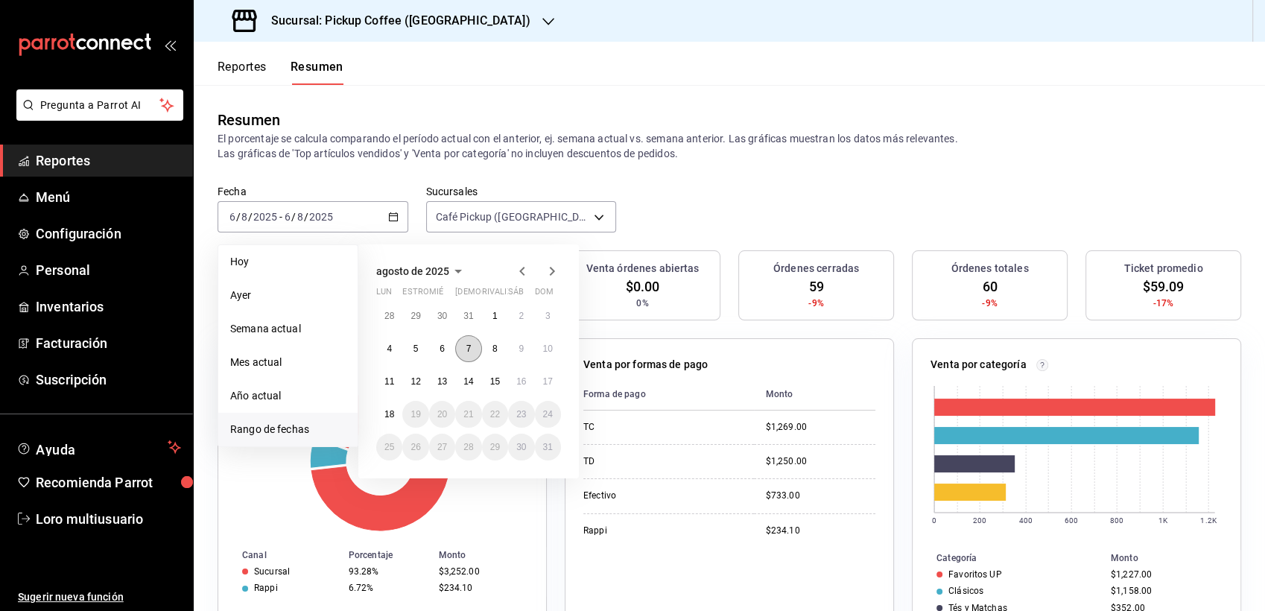
click at [473, 347] on button "7" at bounding box center [468, 348] width 26 height 27
click at [475, 348] on button "7" at bounding box center [468, 348] width 26 height 27
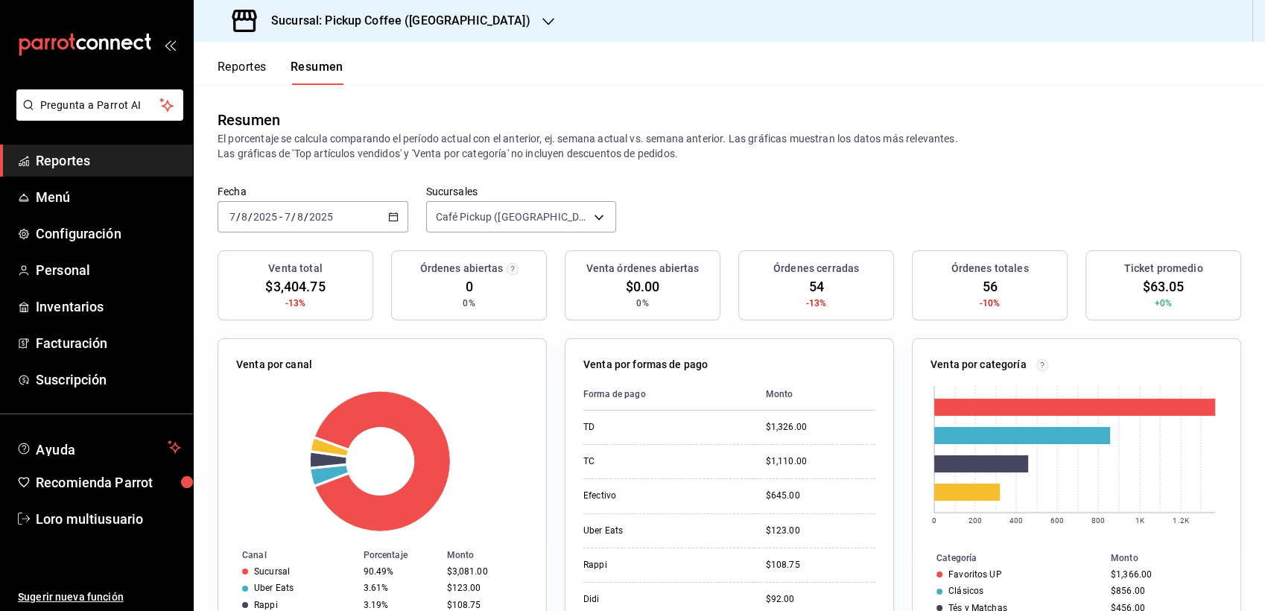
click at [391, 218] on icon "button" at bounding box center [393, 217] width 10 height 10
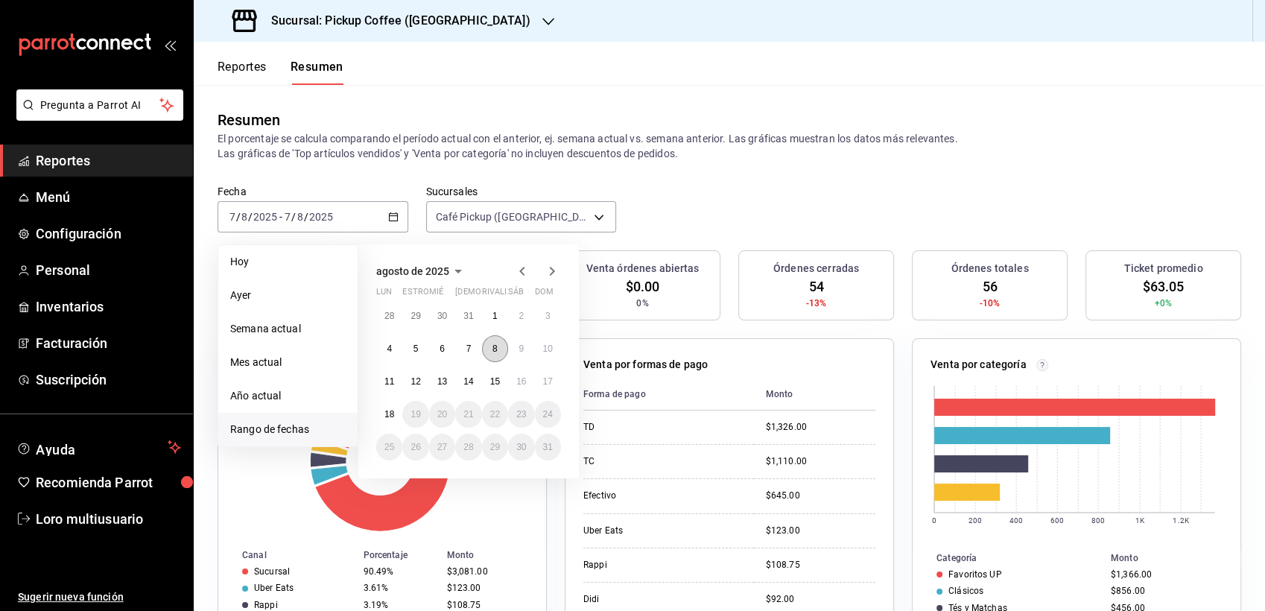
click at [487, 343] on button "8" at bounding box center [495, 348] width 26 height 27
click at [489, 343] on button "8" at bounding box center [495, 348] width 26 height 27
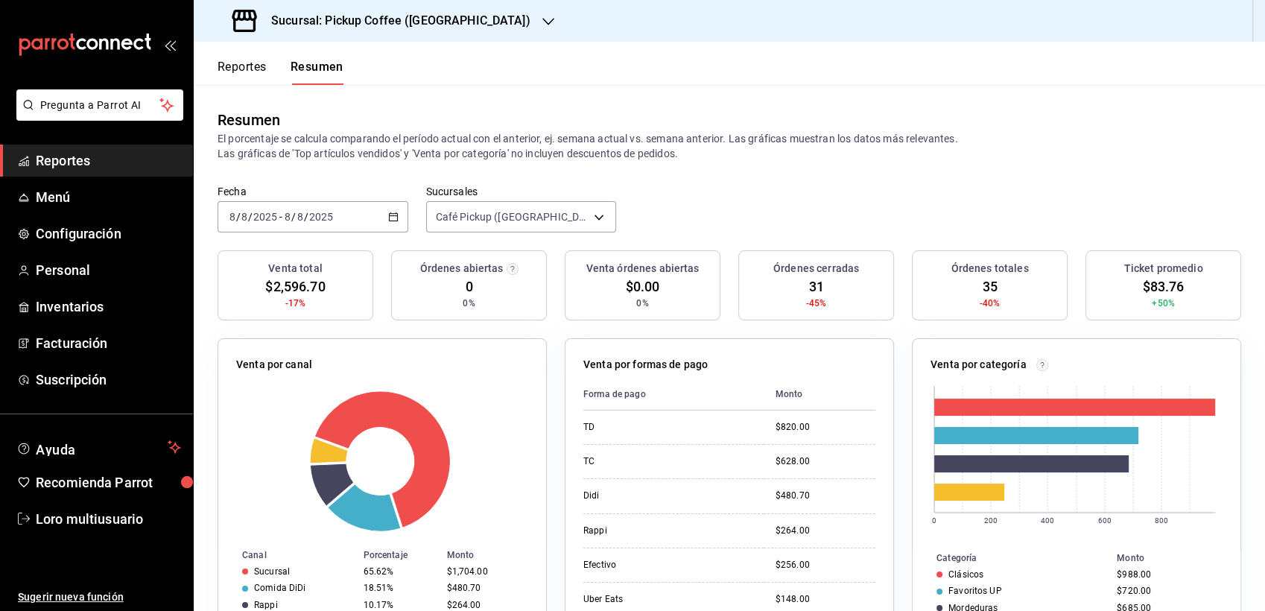
click at [391, 223] on div "[DATE] [DATE] - [DATE] [DATE]" at bounding box center [313, 216] width 191 height 31
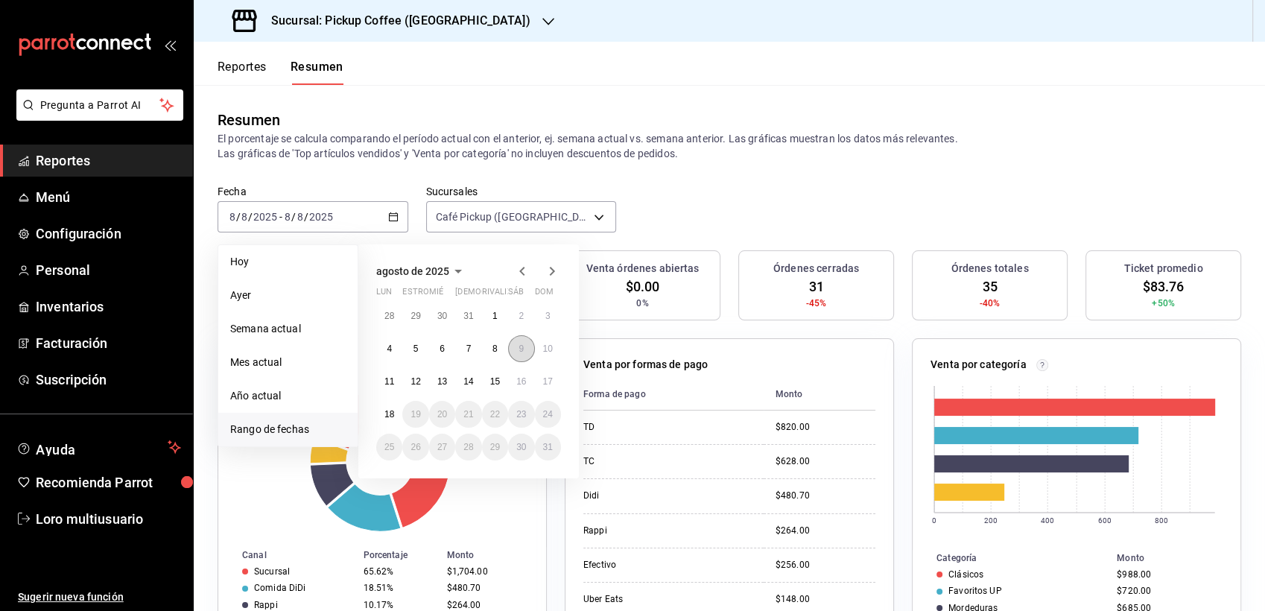
click at [514, 355] on button "9" at bounding box center [521, 348] width 26 height 27
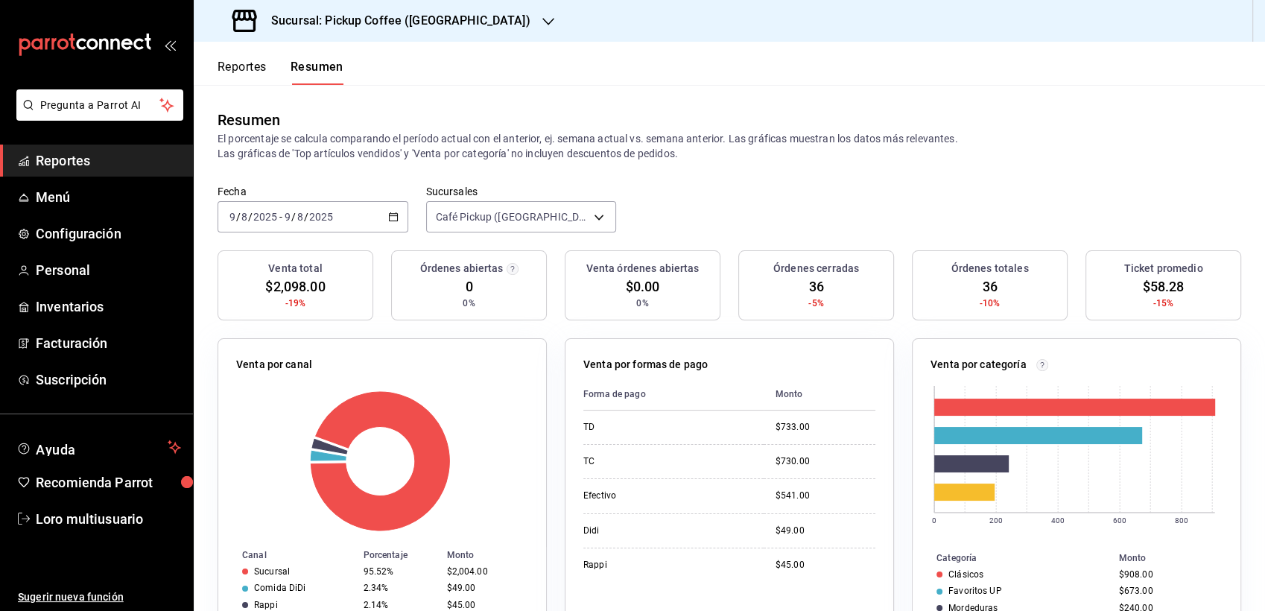
click at [394, 221] on div "[DATE] [DATE] - [DATE] [DATE]" at bounding box center [313, 216] width 191 height 31
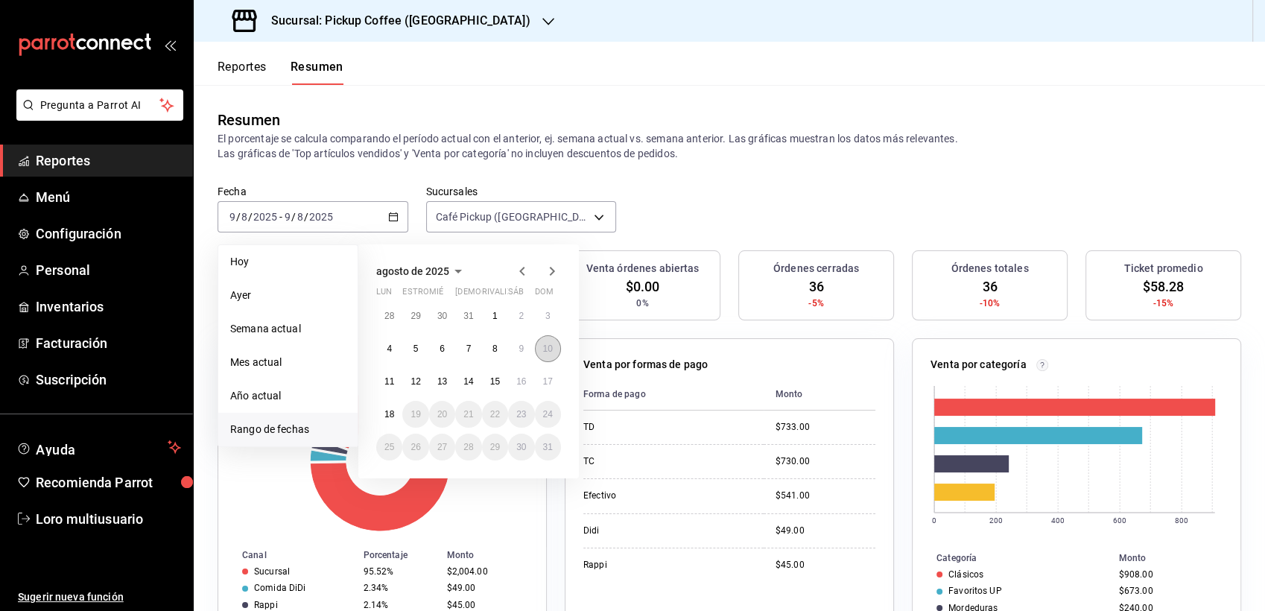
click at [554, 355] on button "10" at bounding box center [548, 348] width 26 height 27
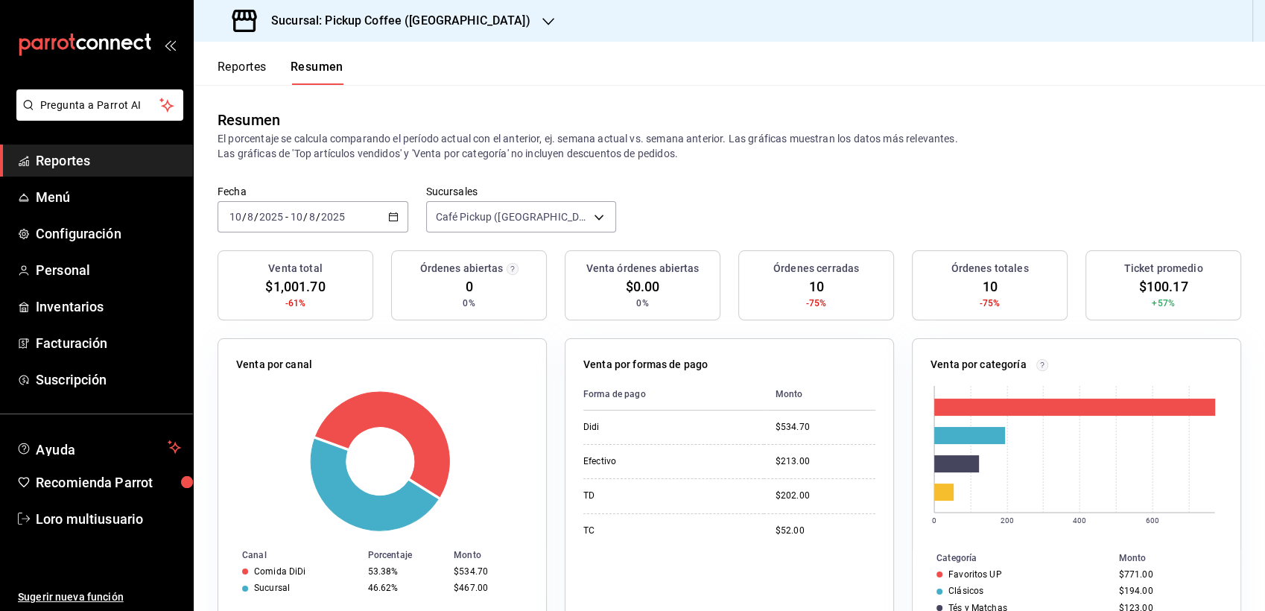
click at [391, 218] on icon "button" at bounding box center [393, 217] width 10 height 10
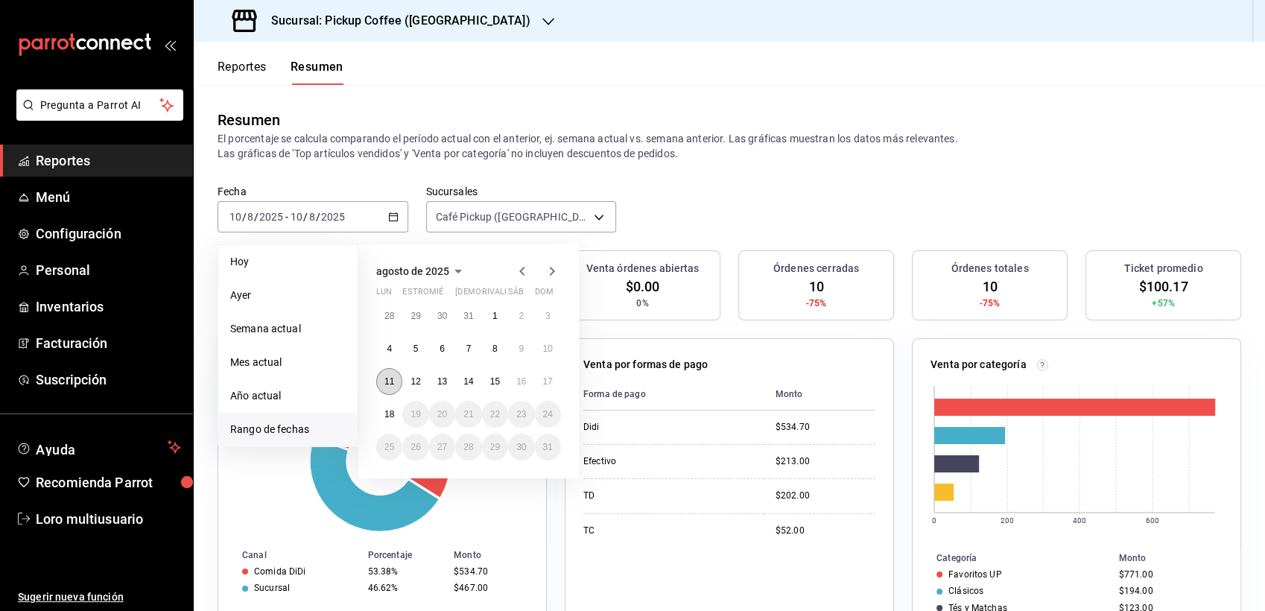
click at [392, 391] on button "11" at bounding box center [389, 381] width 26 height 27
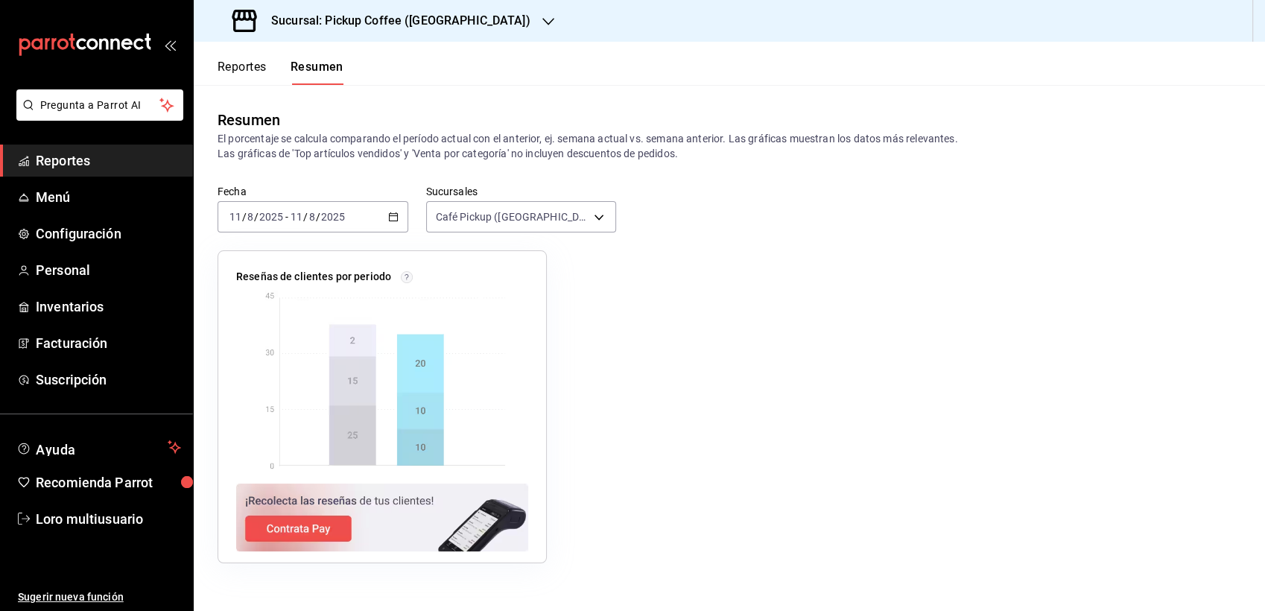
click at [399, 214] on div "[DATE] [DATE] - [DATE] [DATE]" at bounding box center [313, 216] width 191 height 31
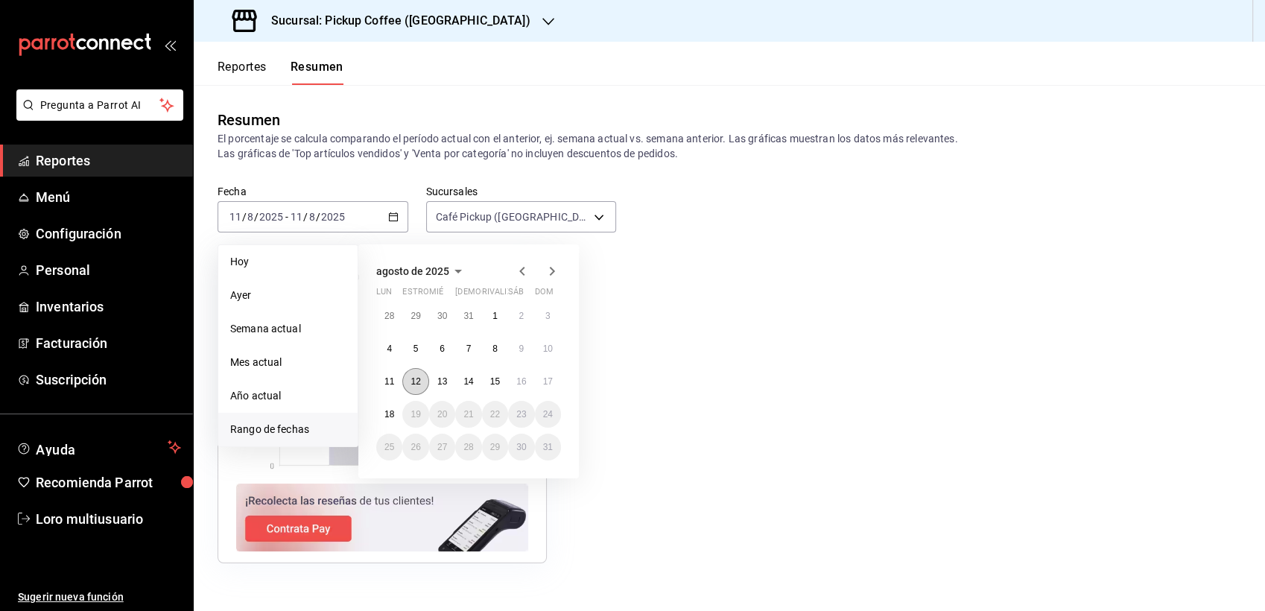
click at [421, 377] on button "12" at bounding box center [415, 381] width 26 height 27
click at [423, 373] on button "12" at bounding box center [415, 381] width 26 height 27
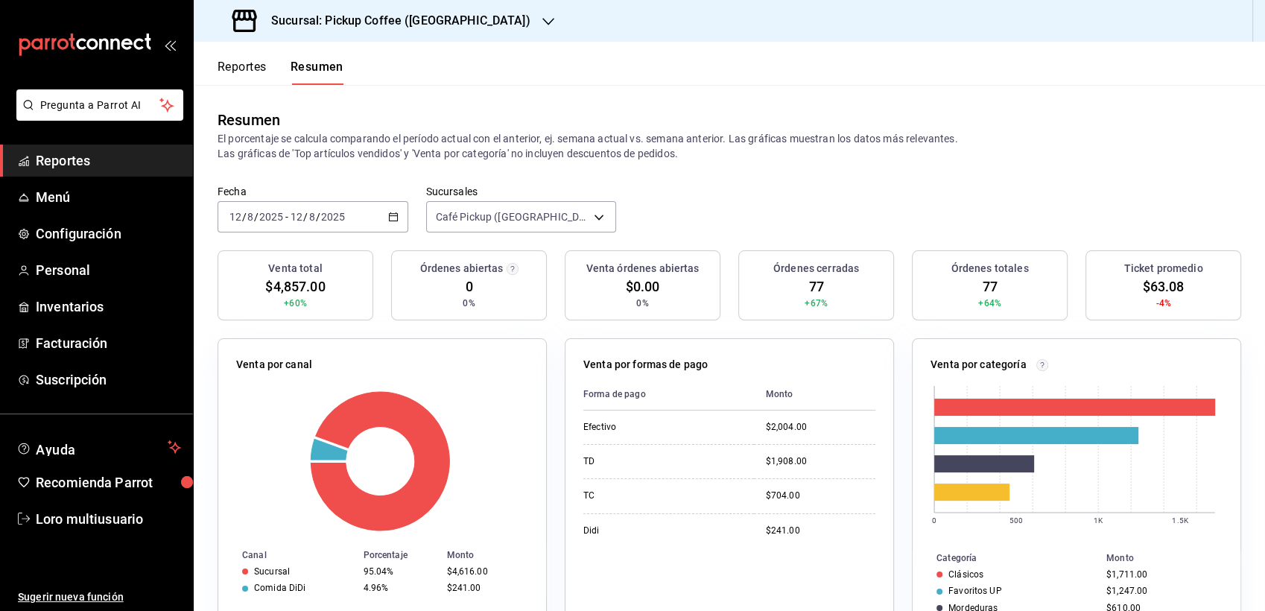
click at [396, 220] on div "[DATE] [DATE] - [DATE] [DATE]" at bounding box center [313, 216] width 191 height 31
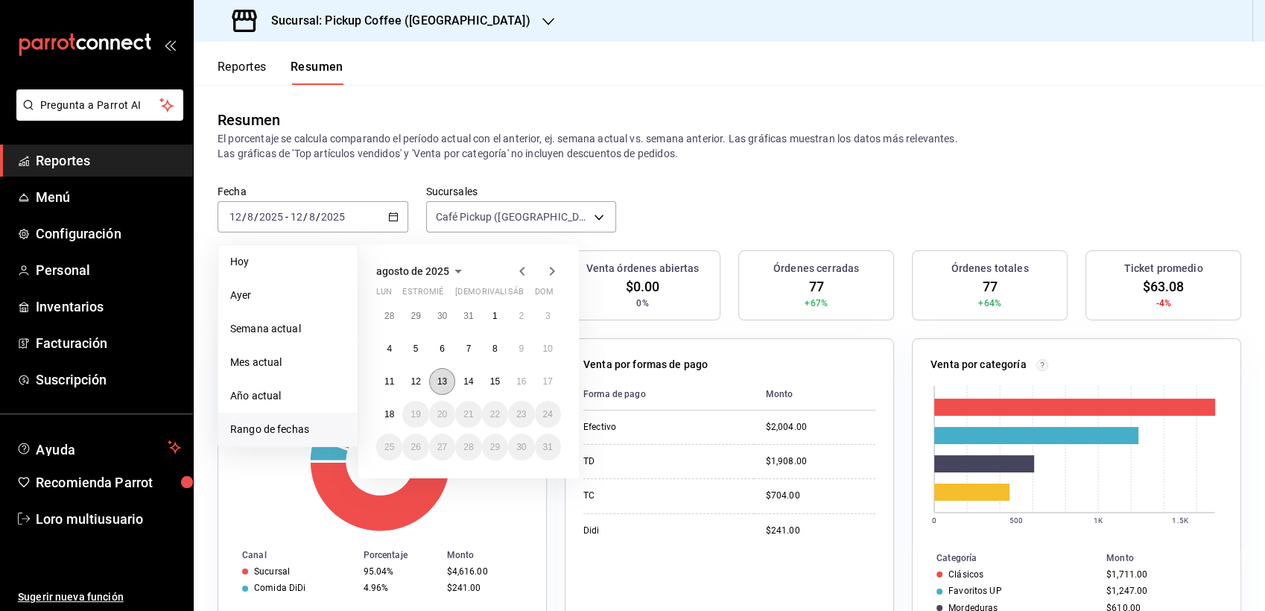
click at [445, 383] on abbr "13" at bounding box center [442, 381] width 10 height 10
click at [449, 367] on div "28 29 30 31 1 2 3 4 5 6 7 8 9 10 11 12 13 14 15 16 17 18 19 20 21 22 23 24 25 2…" at bounding box center [468, 382] width 185 height 158
click at [448, 385] on button "13" at bounding box center [442, 381] width 26 height 27
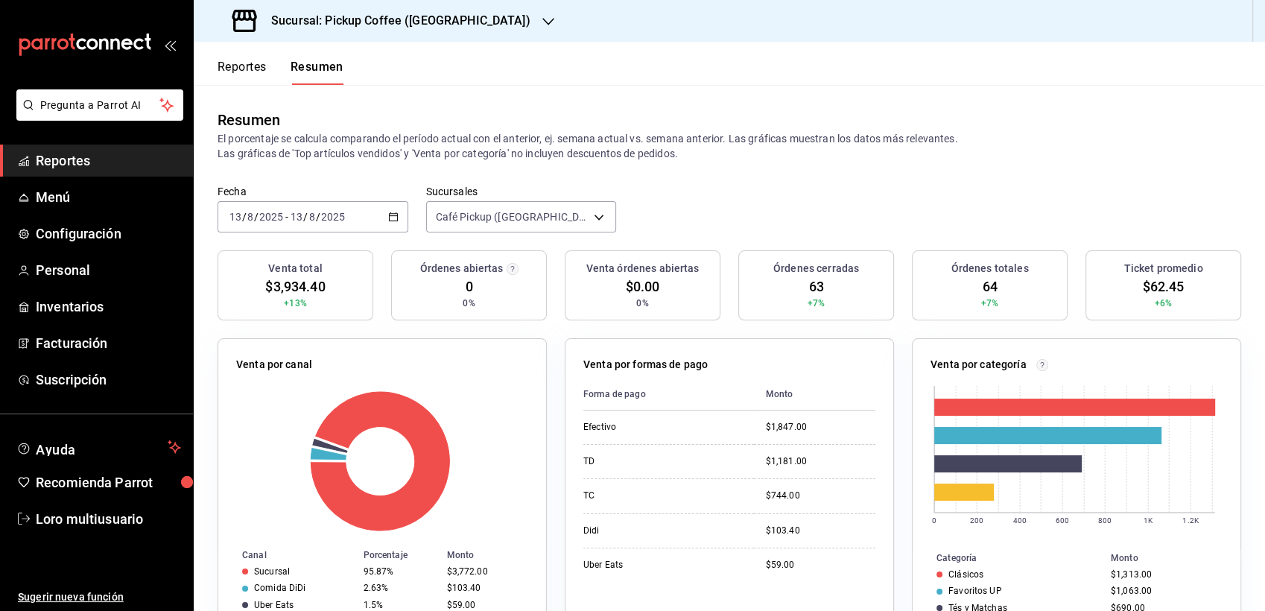
click at [388, 218] on icon "button" at bounding box center [393, 217] width 10 height 10
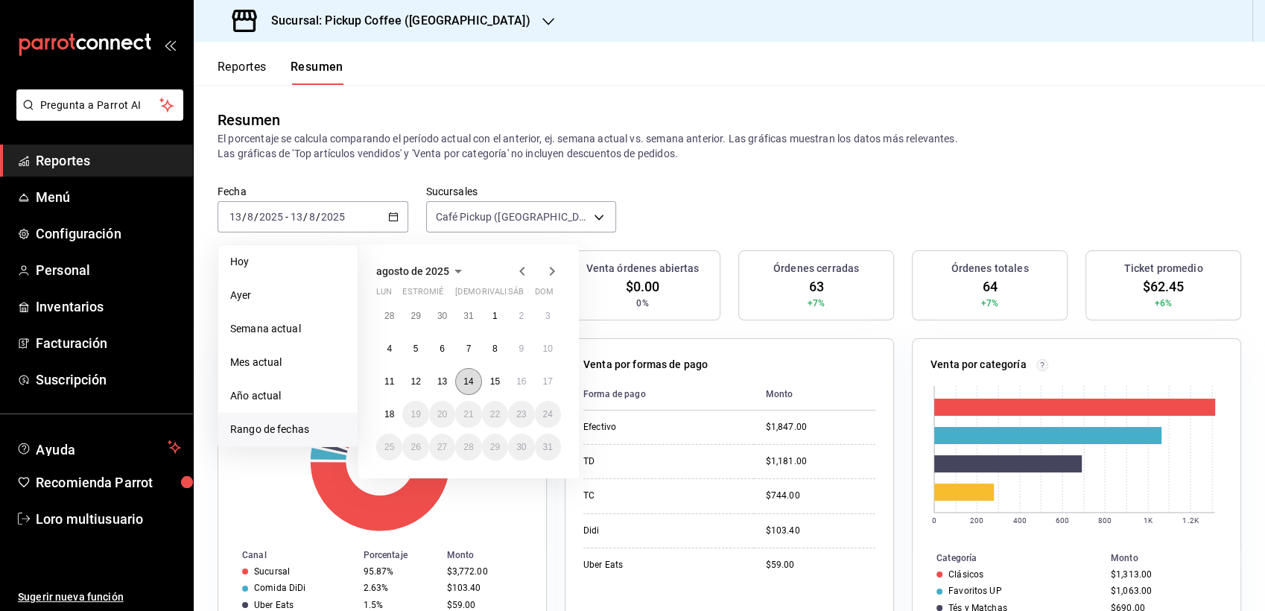
click at [473, 370] on button "14" at bounding box center [468, 381] width 26 height 27
click at [472, 371] on button "14" at bounding box center [468, 381] width 26 height 27
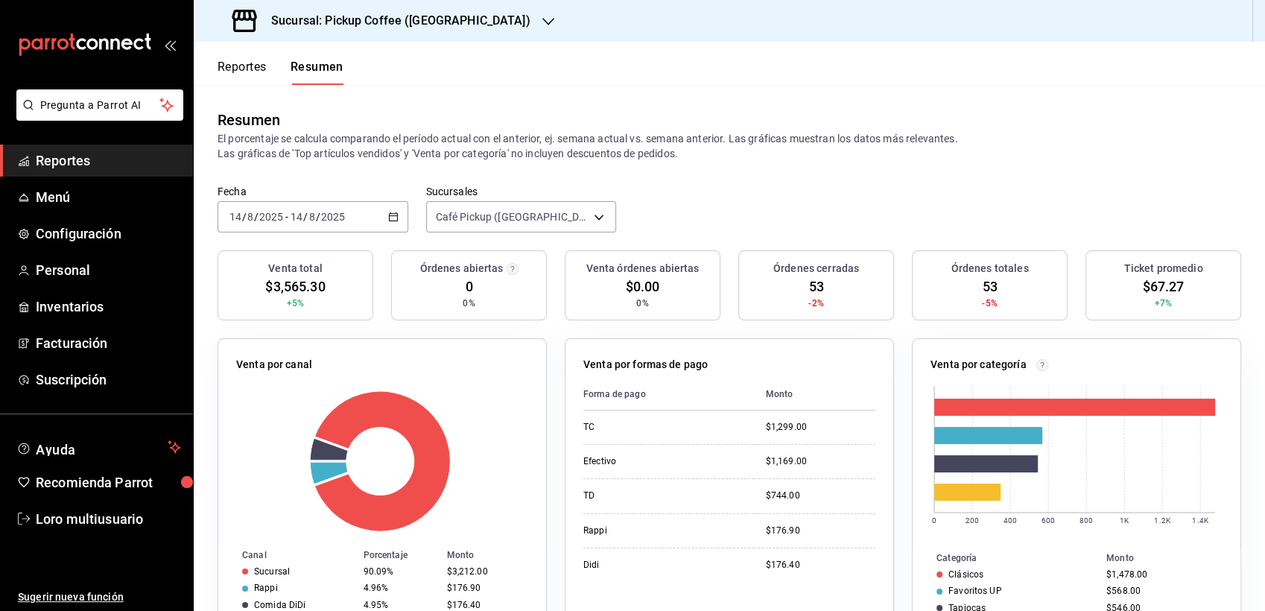
click at [382, 223] on div "[DATE] [DATE] - [DATE] [DATE]" at bounding box center [313, 216] width 191 height 31
click at [391, 219] on icon "button" at bounding box center [393, 217] width 10 height 10
drag, startPoint x: 394, startPoint y: 218, endPoint x: 394, endPoint y: 236, distance: 17.2
click at [394, 219] on \(Stroke\) "button" at bounding box center [393, 217] width 9 height 8
click at [388, 218] on icon "button" at bounding box center [393, 217] width 10 height 10
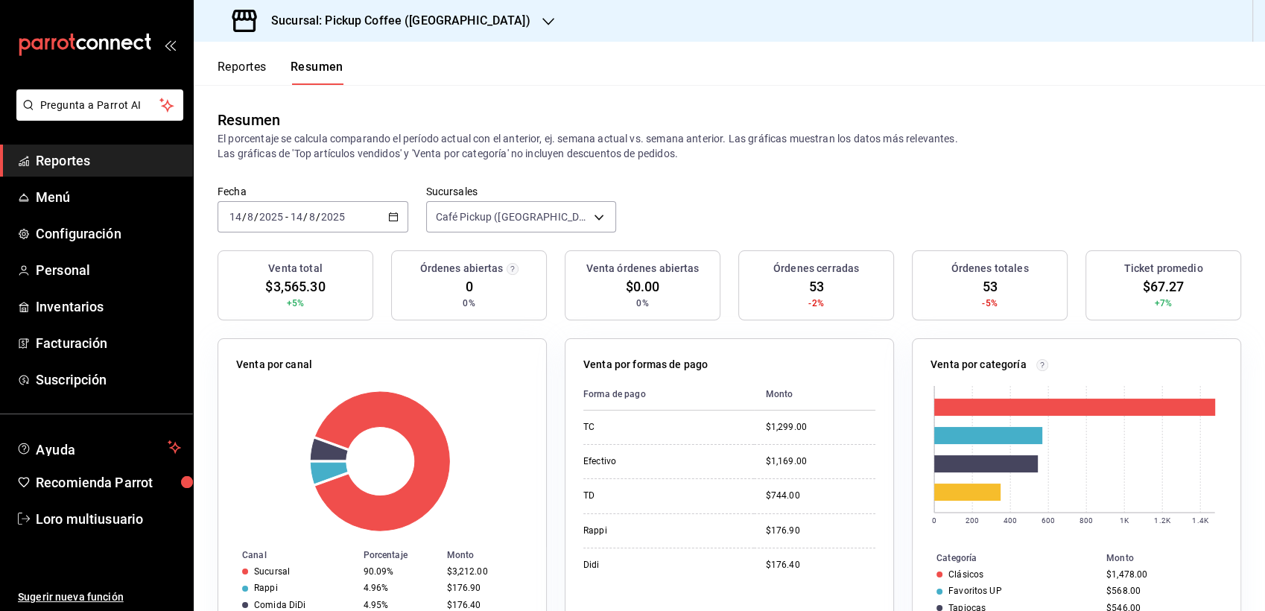
click at [393, 209] on div "[DATE] [DATE] - [DATE] [DATE]" at bounding box center [313, 216] width 191 height 31
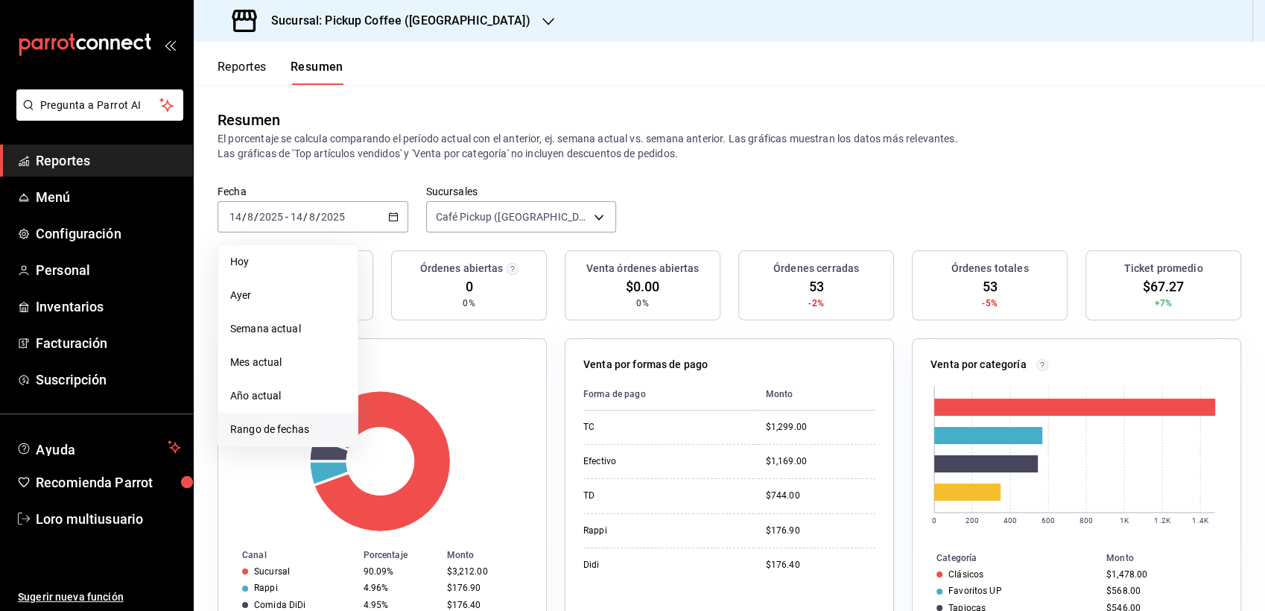
click at [238, 426] on span "Rango de fechas" at bounding box center [288, 430] width 116 height 16
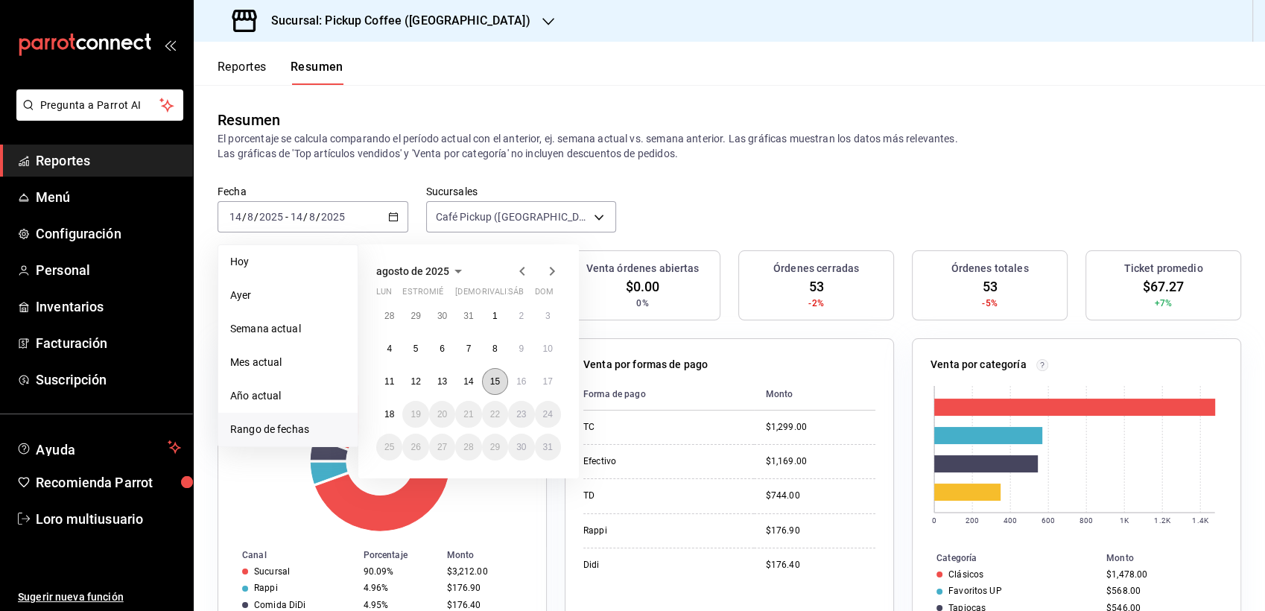
click at [500, 391] on button "15" at bounding box center [495, 381] width 26 height 27
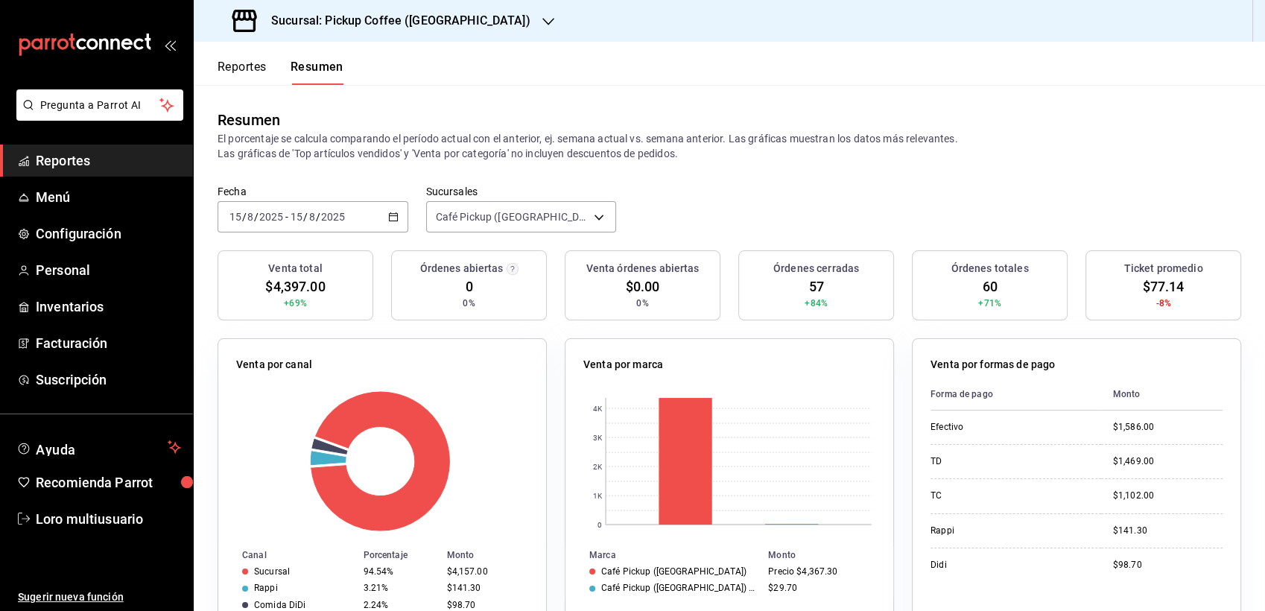
click at [390, 215] on \(Stroke\) "button" at bounding box center [393, 215] width 8 height 1
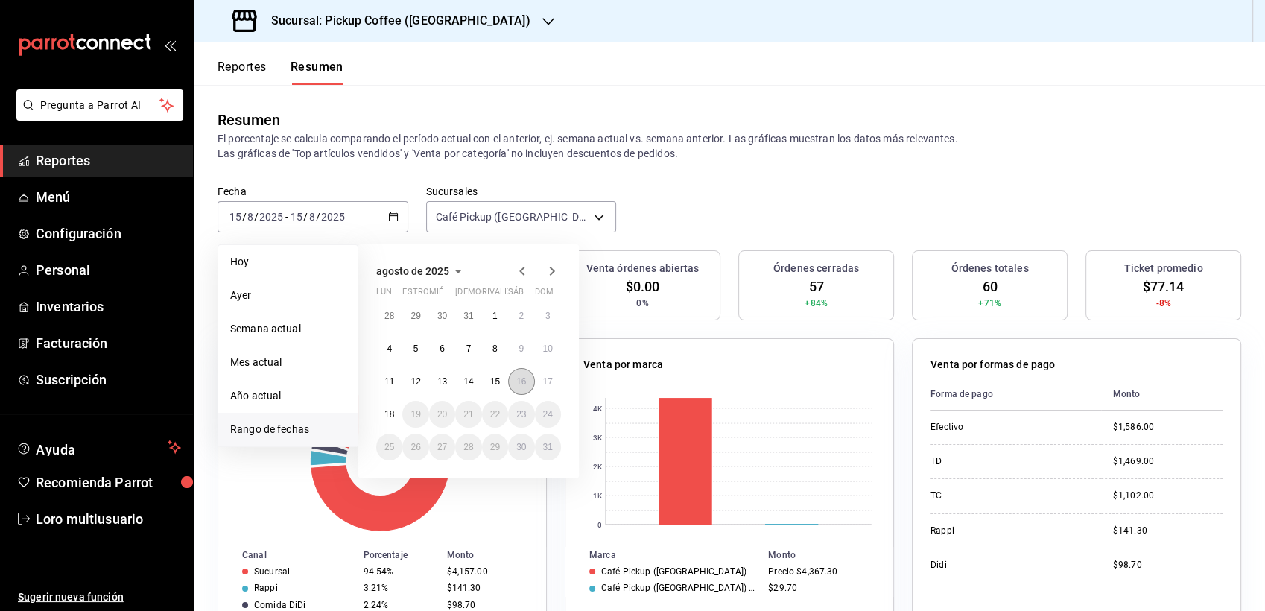
drag, startPoint x: 526, startPoint y: 372, endPoint x: 519, endPoint y: 378, distance: 9.0
click at [519, 376] on button "16" at bounding box center [521, 381] width 26 height 27
click at [519, 378] on abbr "16" at bounding box center [521, 381] width 10 height 10
